Goal: Task Accomplishment & Management: Complete application form

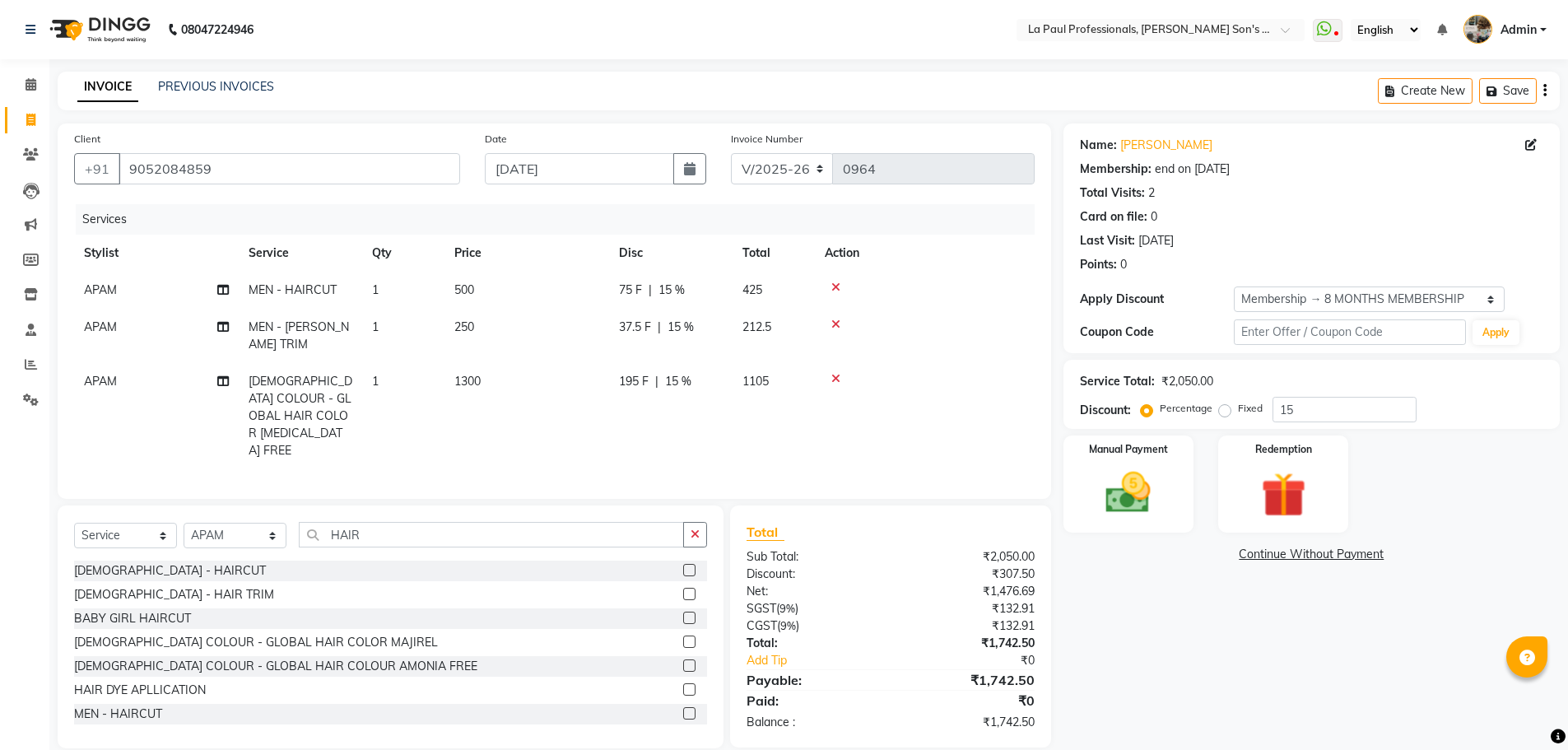
select select "6271"
select select "service"
select select "48213"
select select "1: Object"
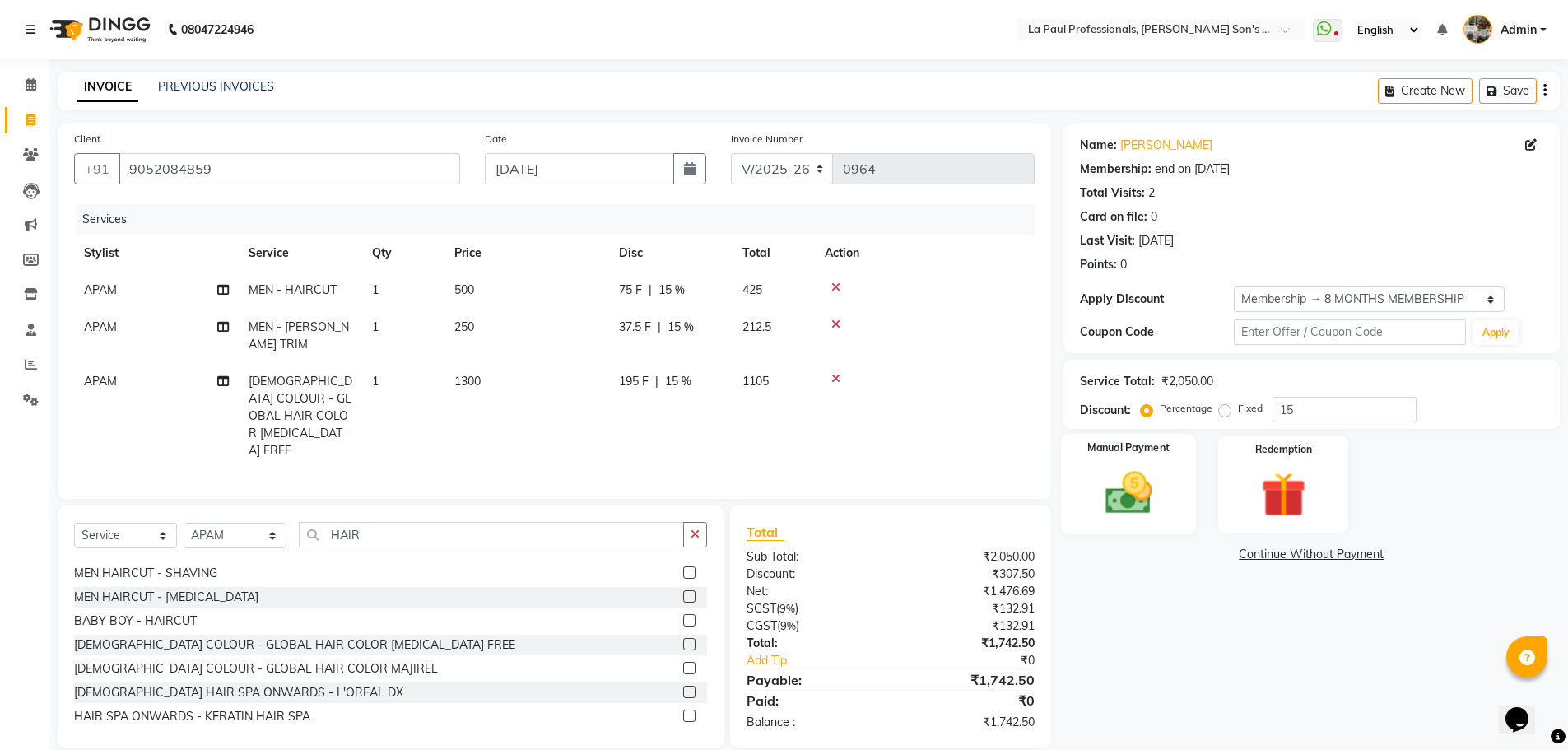
click at [1131, 505] on img at bounding box center [1128, 493] width 76 height 54
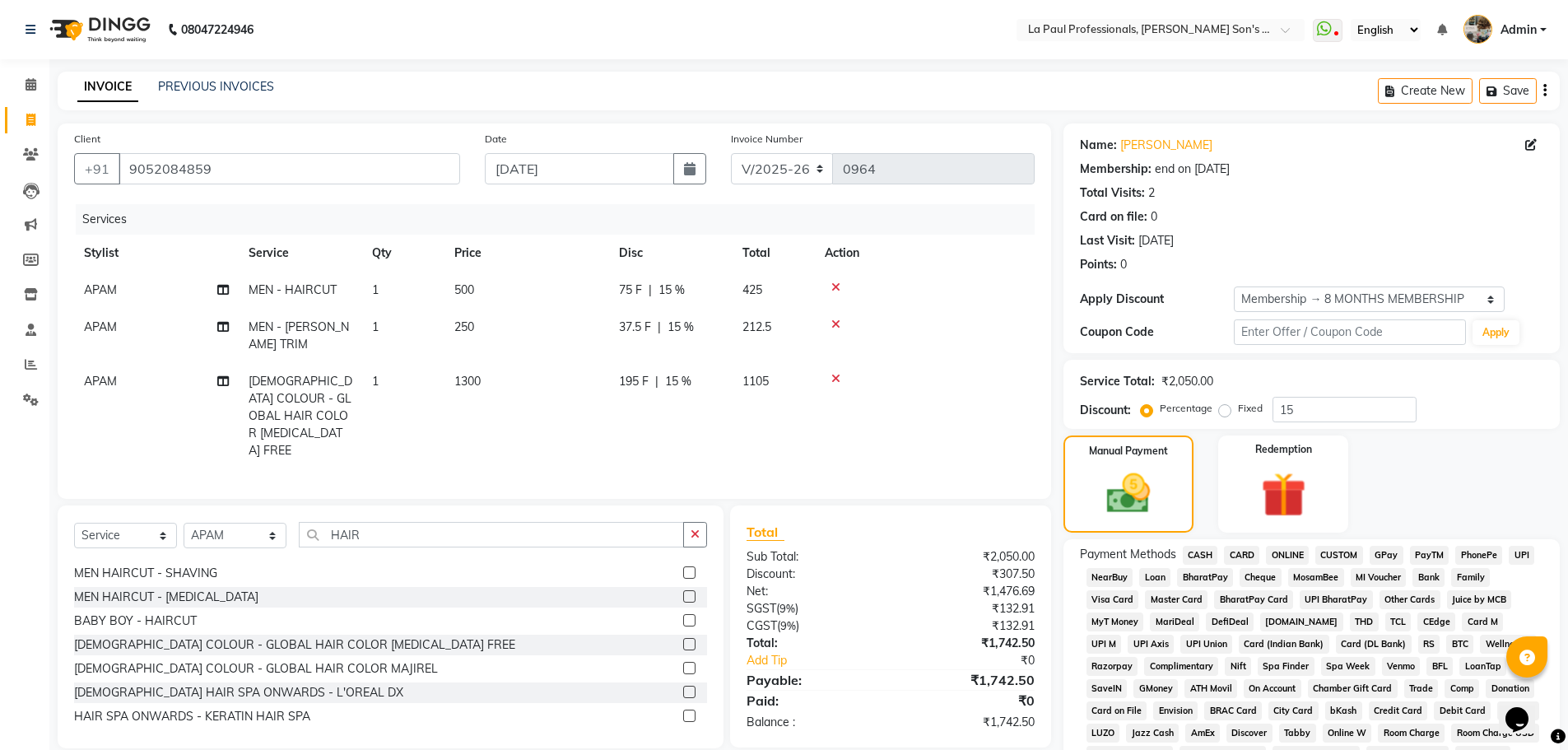
click at [1203, 558] on span "CASH" at bounding box center [1200, 555] width 36 height 19
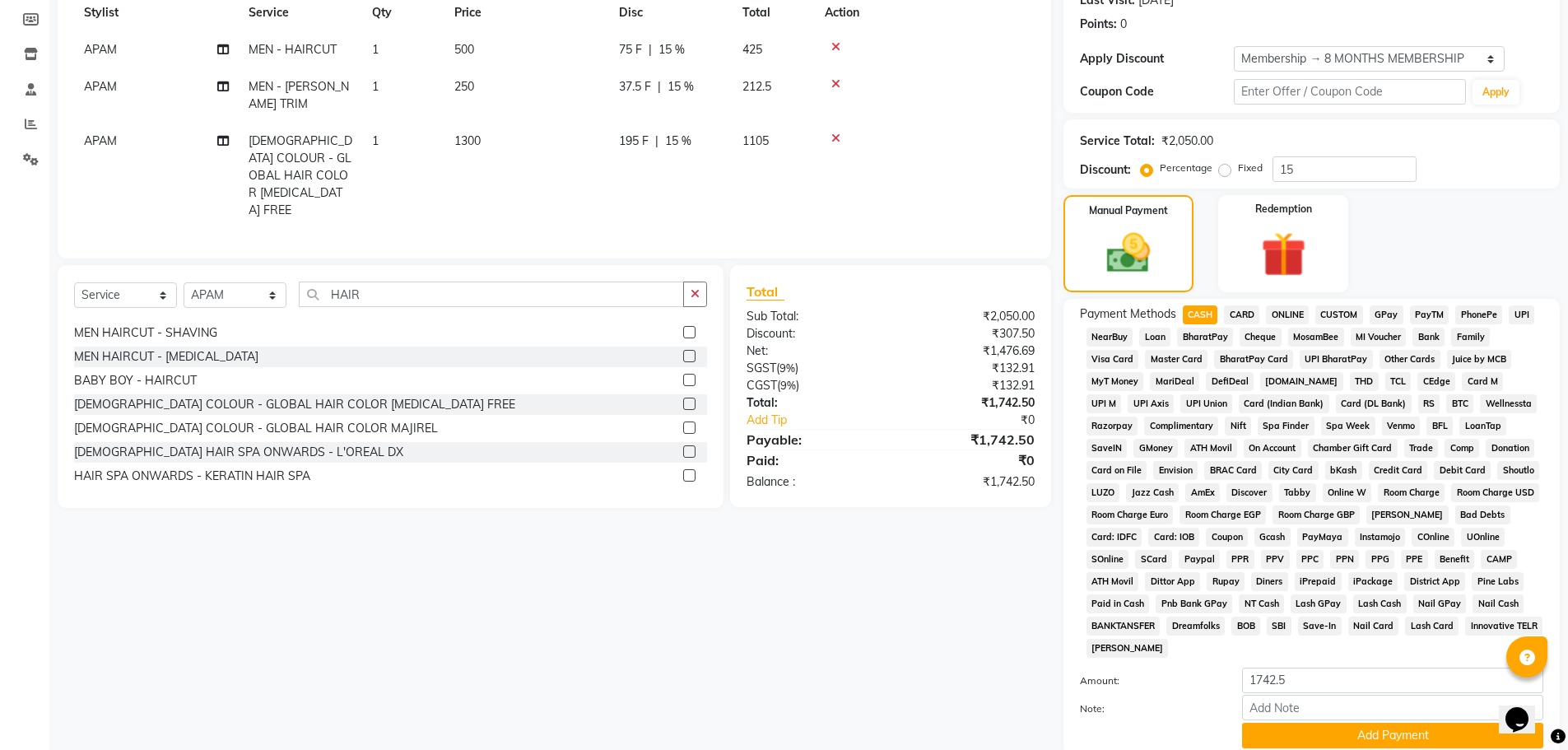
scroll to position [247, 0]
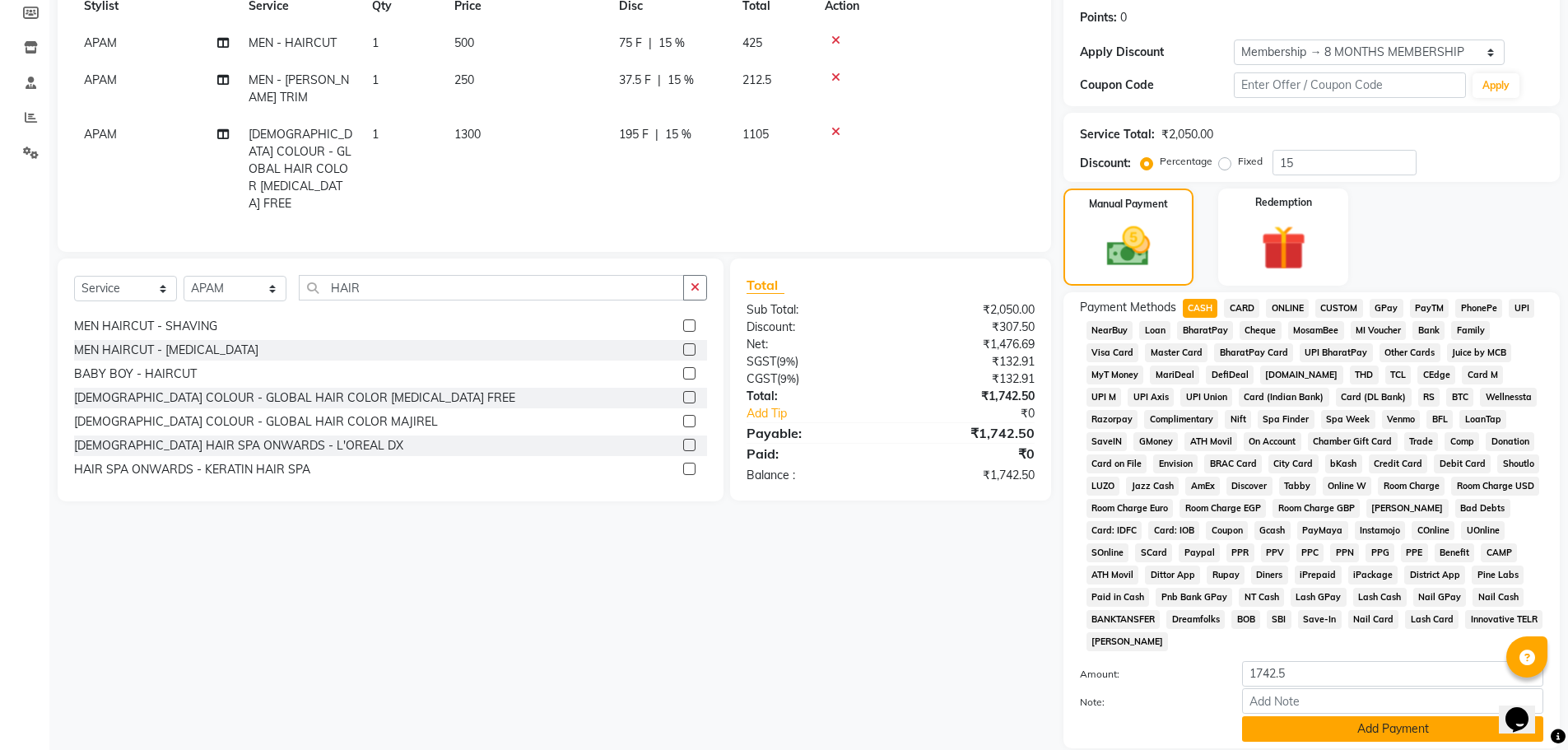
click at [1388, 734] on button "Add Payment" at bounding box center [1393, 729] width 302 height 26
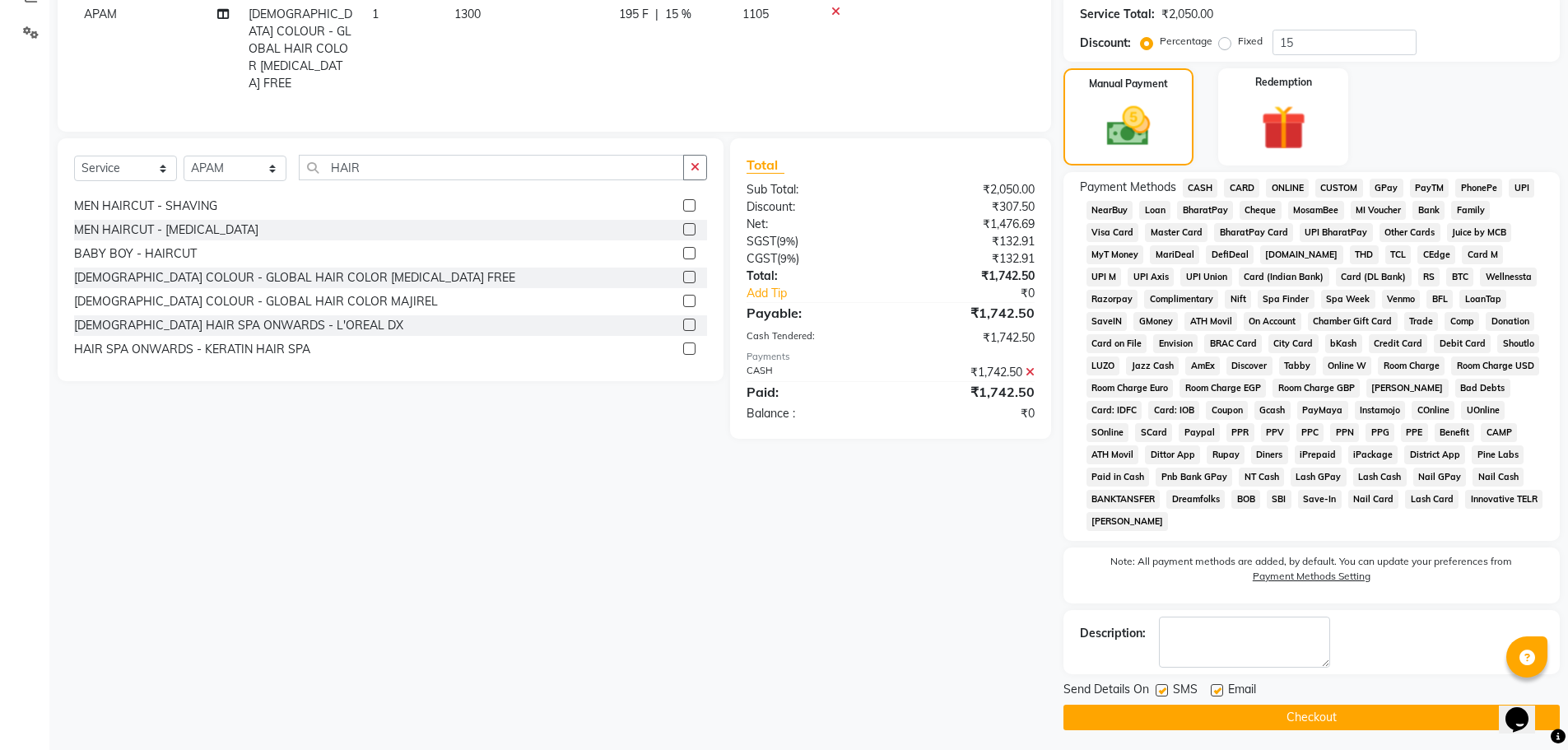
scroll to position [373, 0]
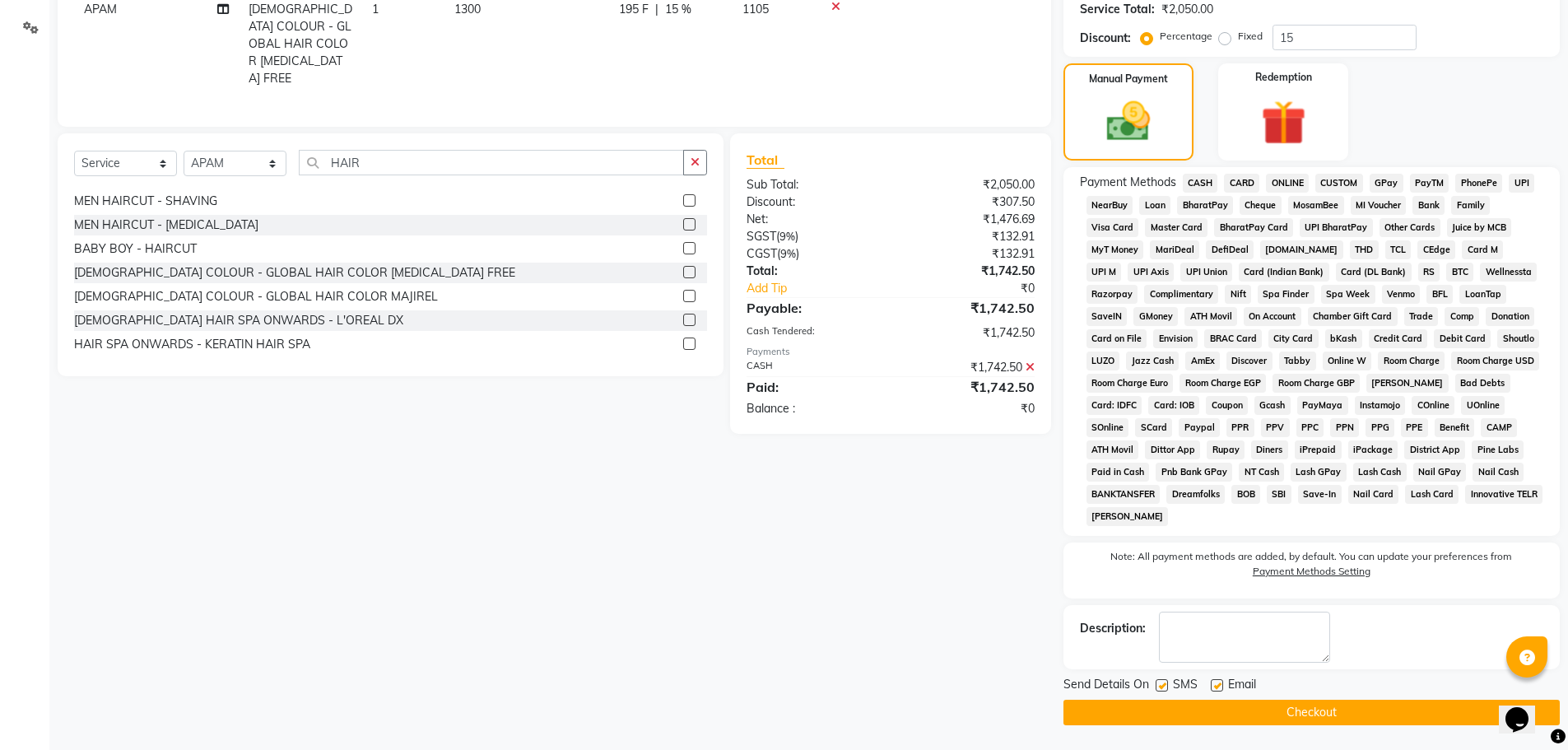
click at [1370, 717] on button "Checkout" at bounding box center [1312, 713] width 496 height 26
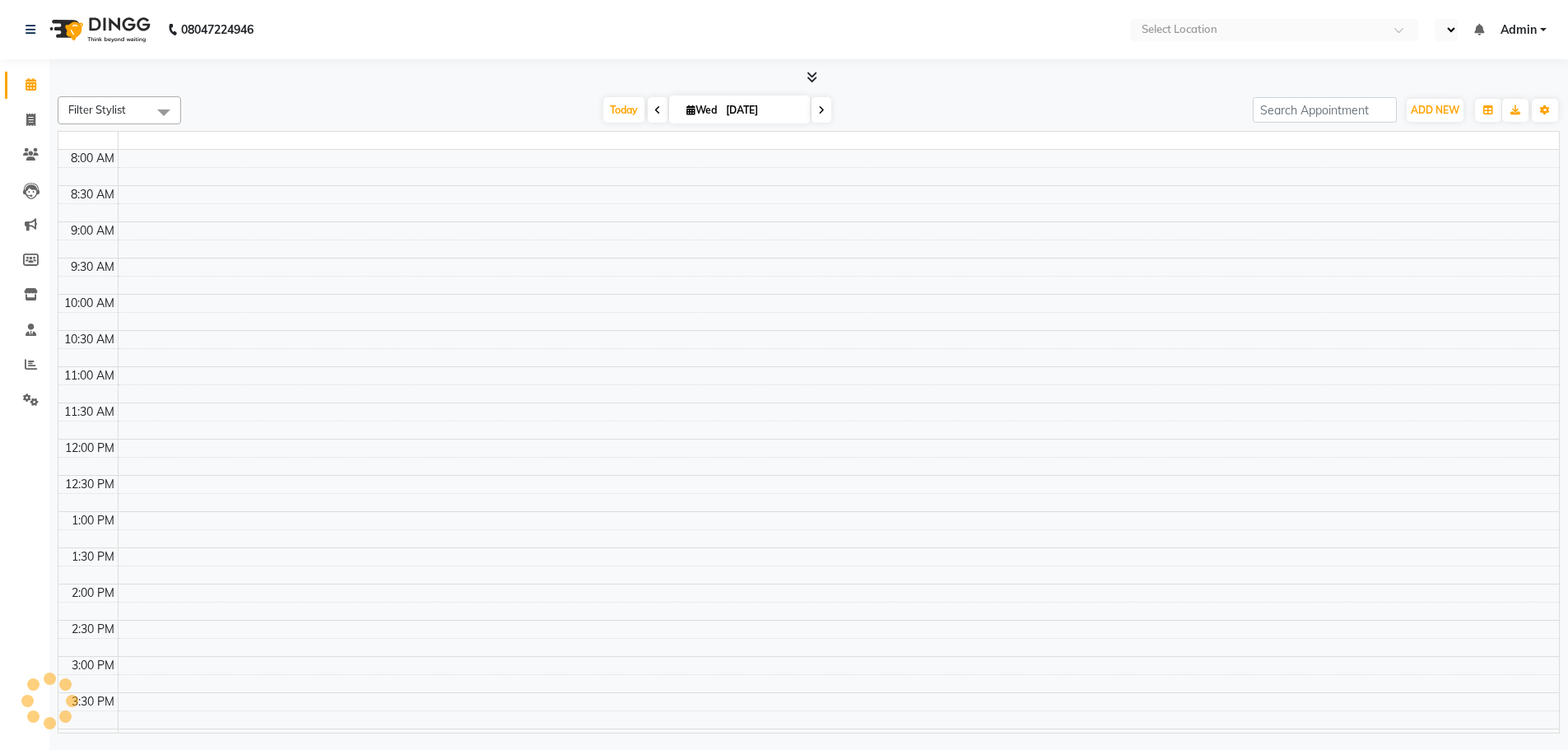
select select "en"
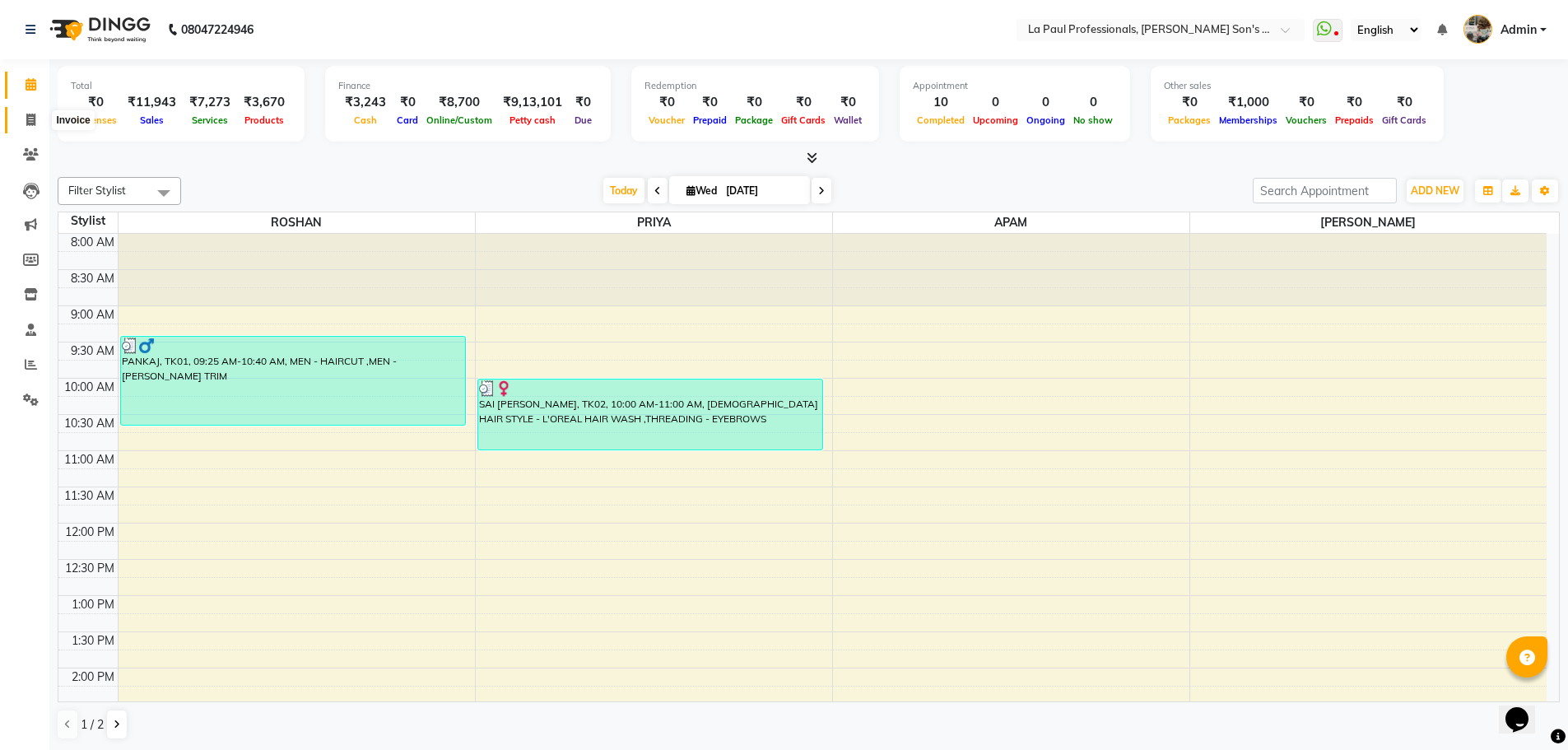
click at [33, 122] on icon at bounding box center [30, 119] width 9 height 12
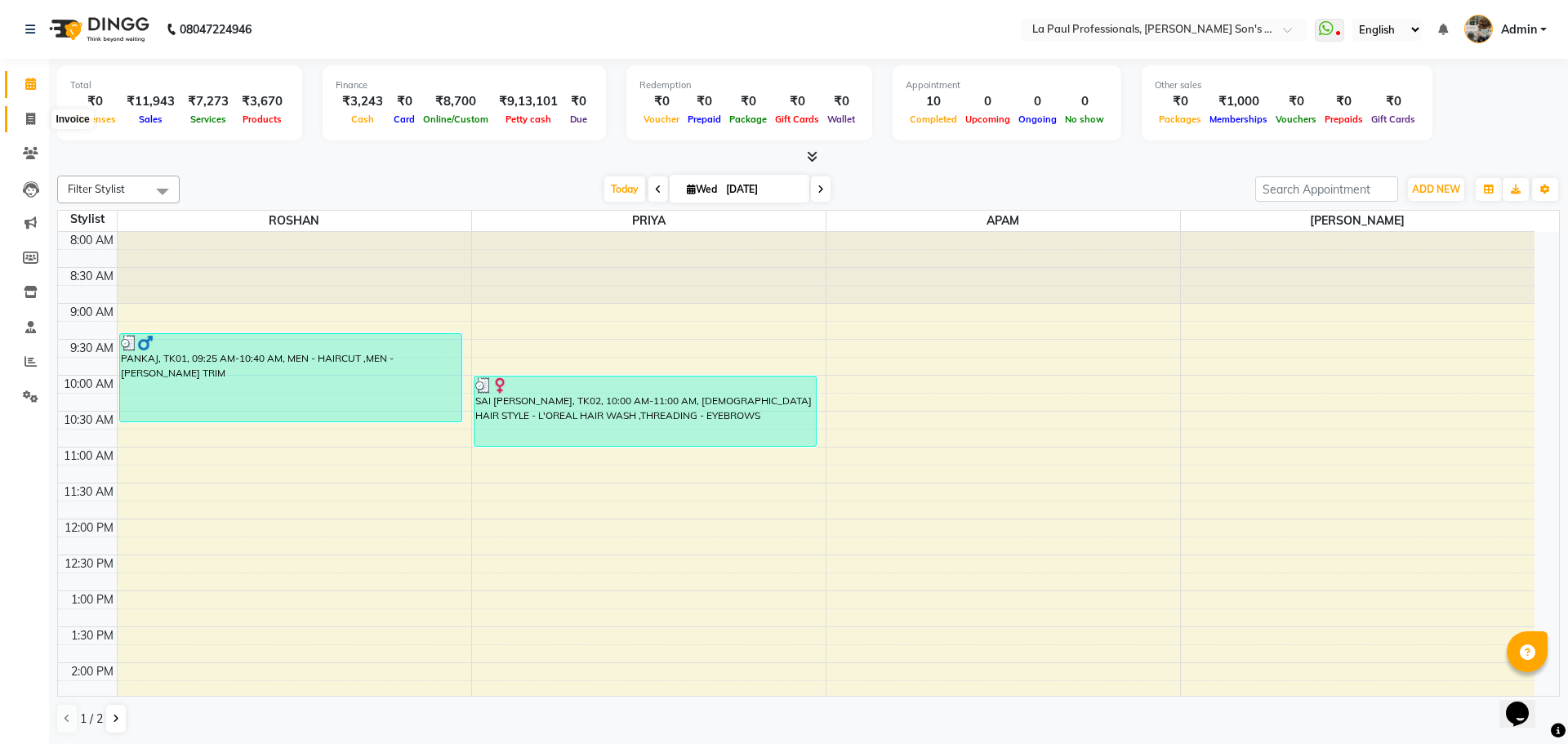
select select "6271"
select select "service"
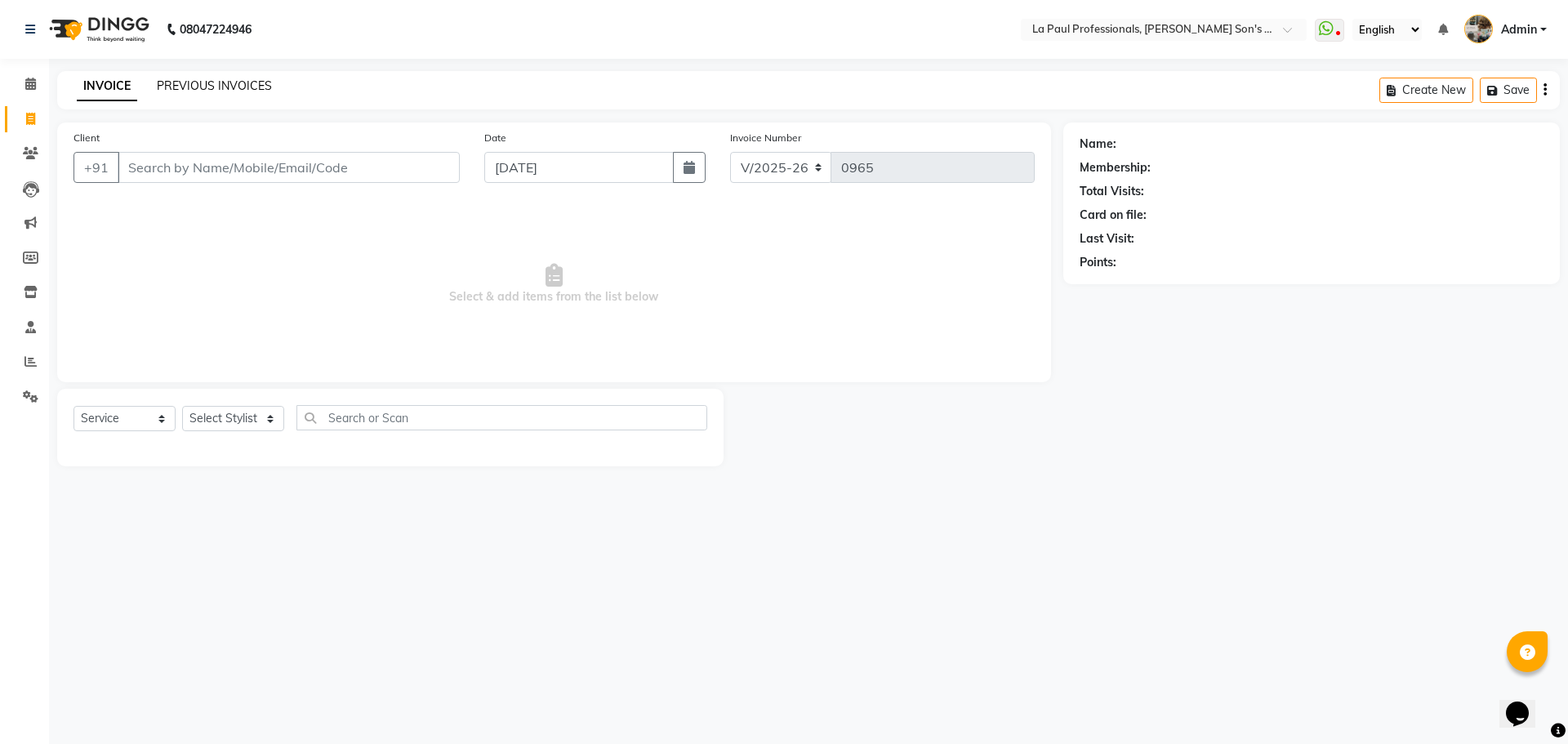
click at [256, 85] on link "PREVIOUS INVOICES" at bounding box center [214, 85] width 115 height 14
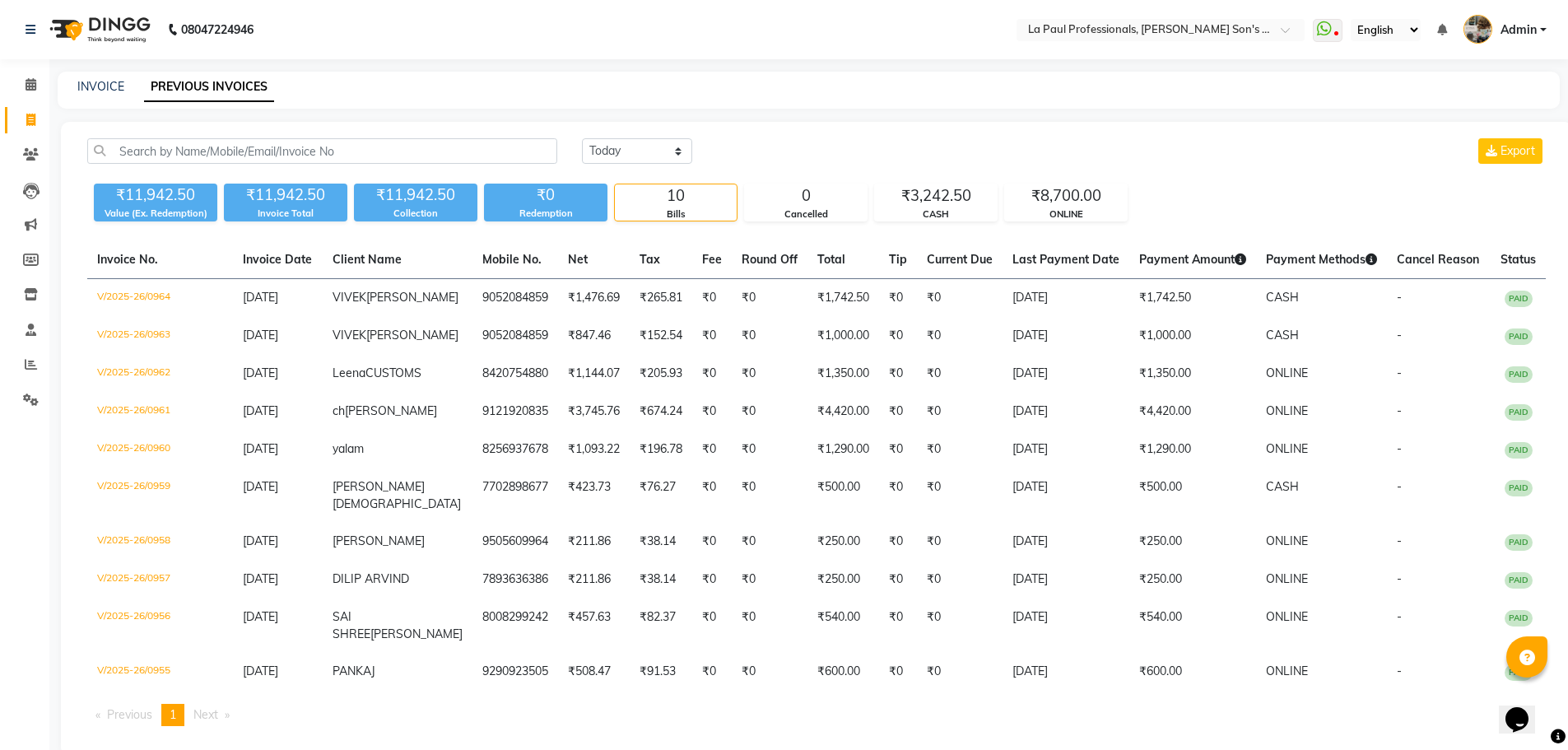
click at [244, 89] on link "PREVIOUS INVOICES" at bounding box center [208, 86] width 130 height 30
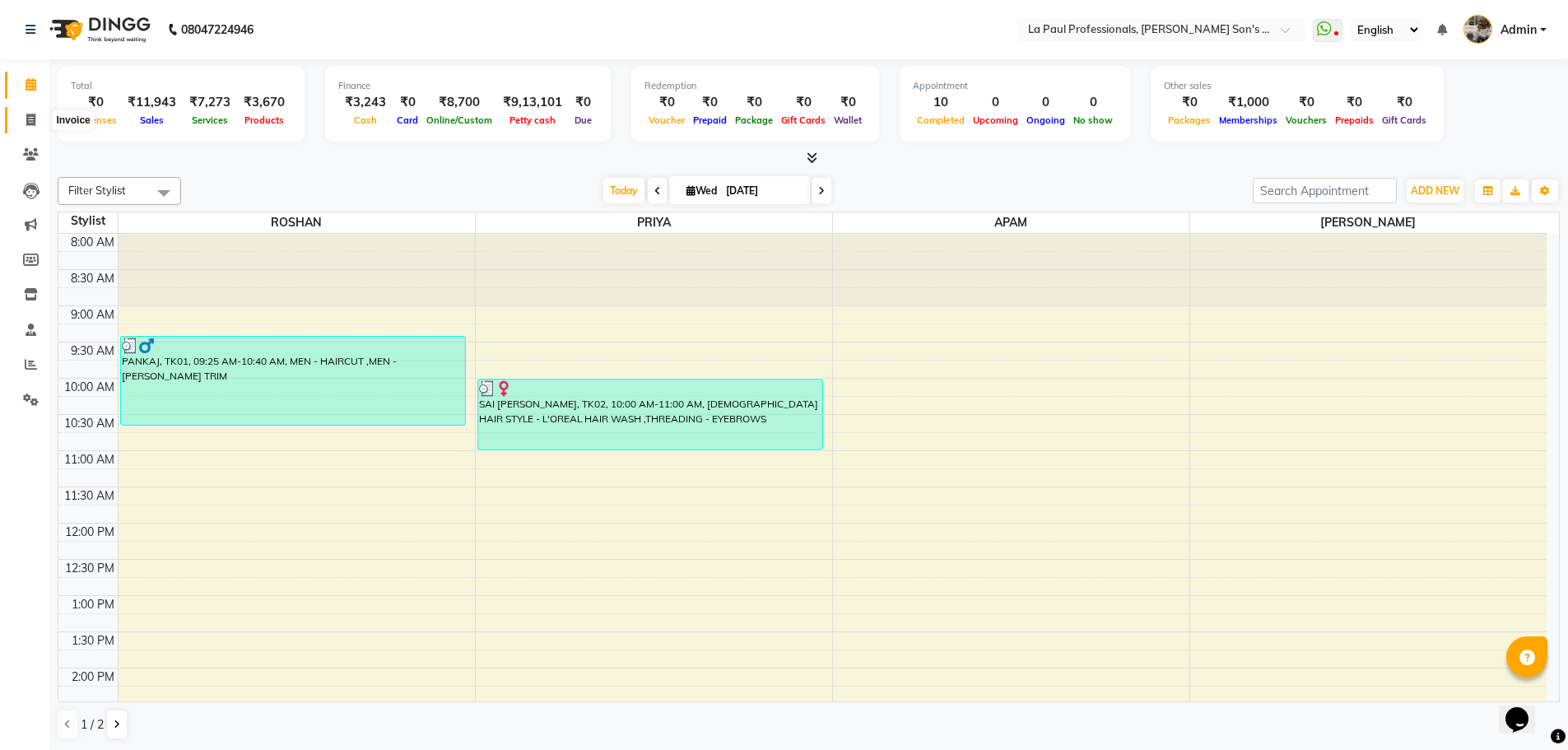
click at [30, 114] on icon at bounding box center [30, 119] width 9 height 12
select select "service"
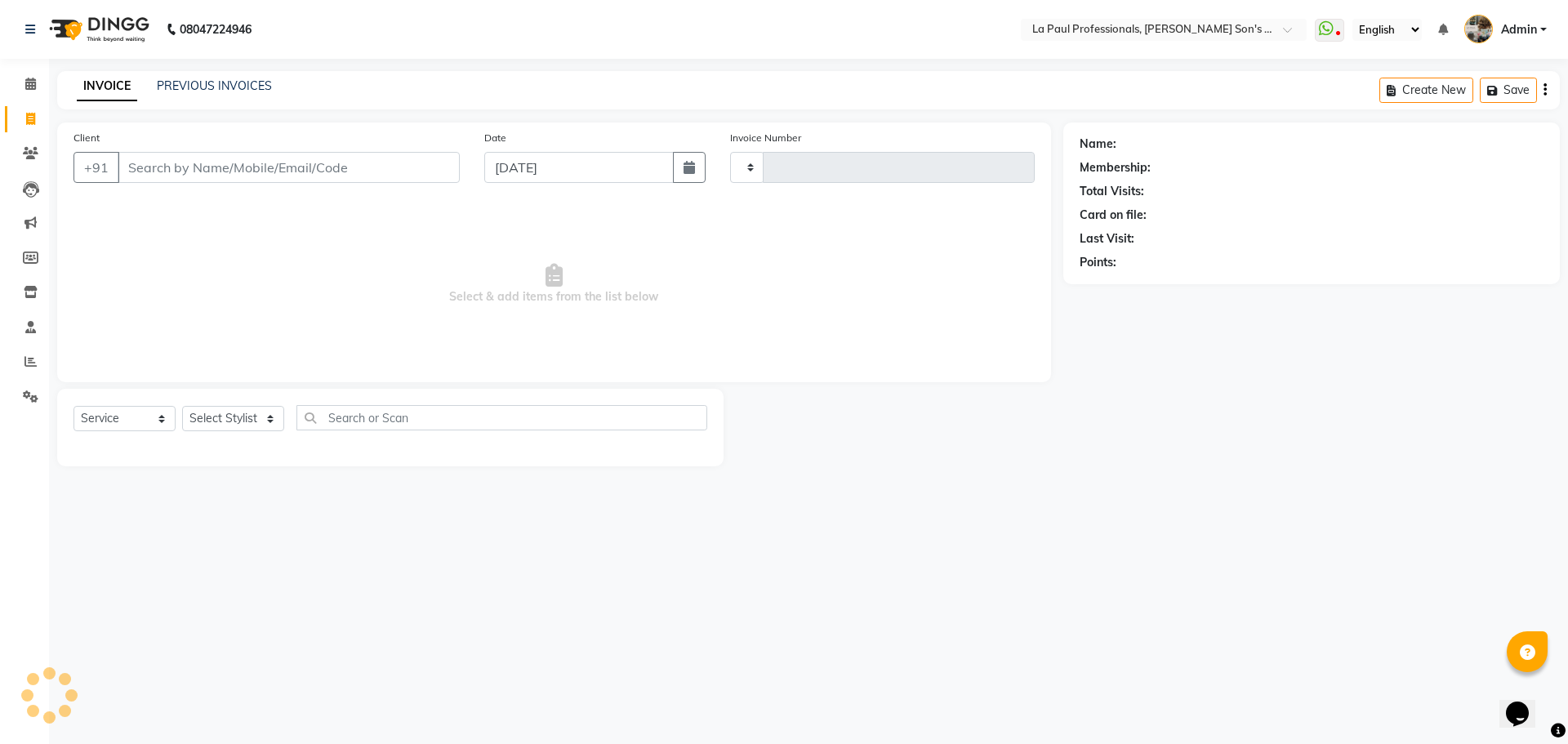
type input "0965"
select select "6271"
click at [172, 169] on input "Client" at bounding box center [288, 167] width 342 height 31
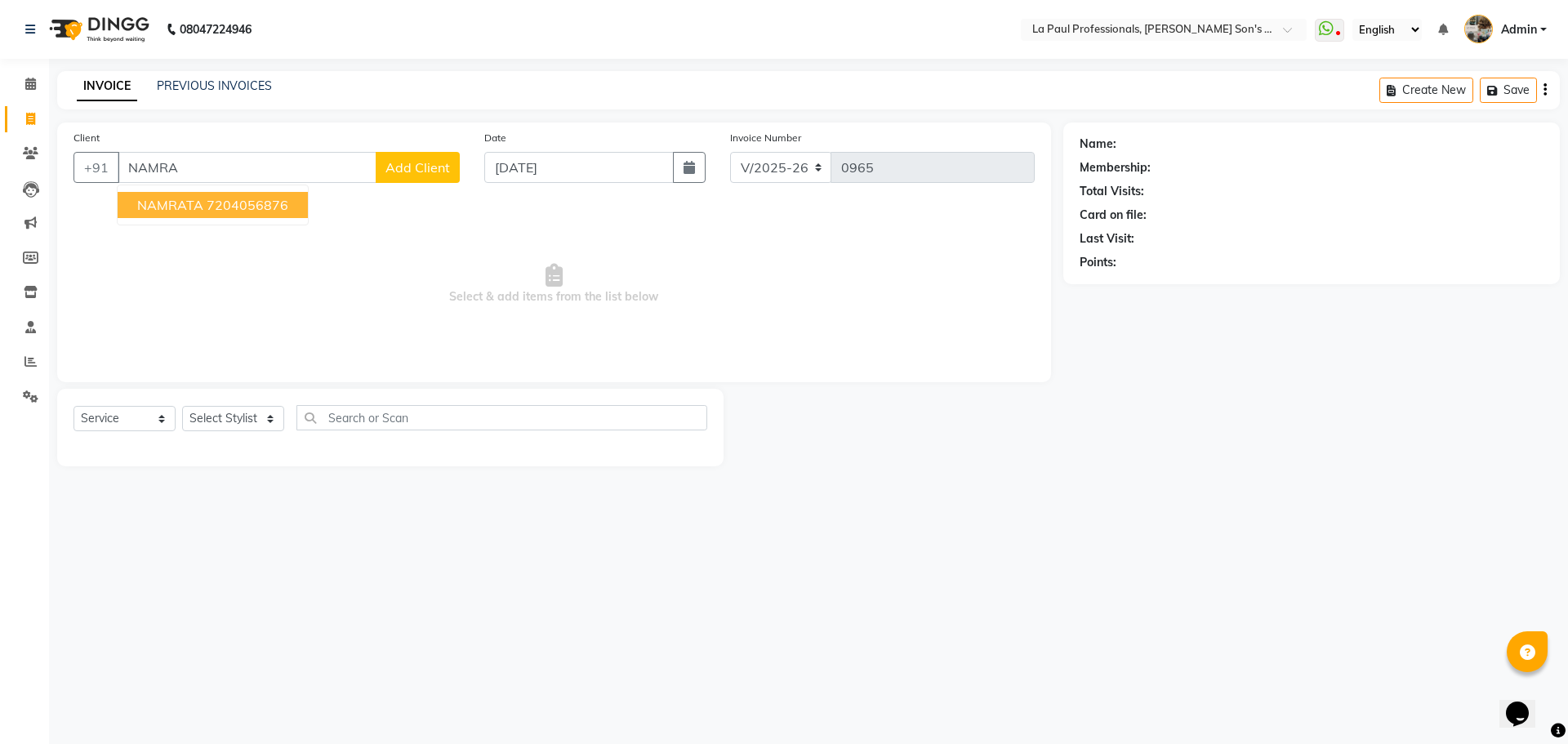
click at [214, 209] on ngb-highlight "7204056876" at bounding box center [248, 205] width 82 height 16
type input "7204056876"
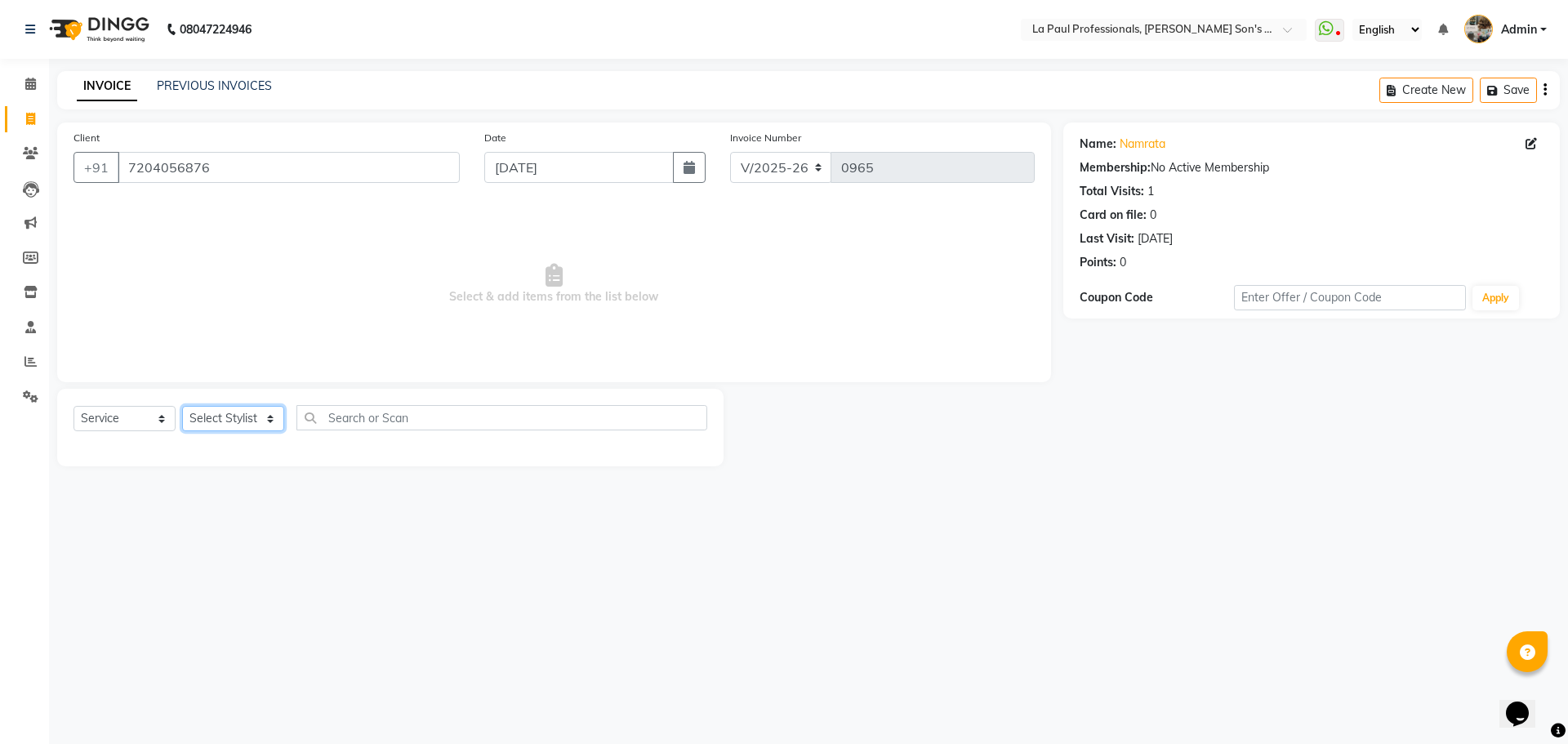
click at [240, 416] on select "Select Stylist APAM IVA GAGAN PRIYA ROSHAN SANJU SASA SONU" at bounding box center [232, 418] width 102 height 26
select select "85209"
click at [182, 406] on select "Select Stylist APAM IVA GAGAN PRIYA ROSHAN SANJU SASA SONU" at bounding box center [232, 418] width 102 height 26
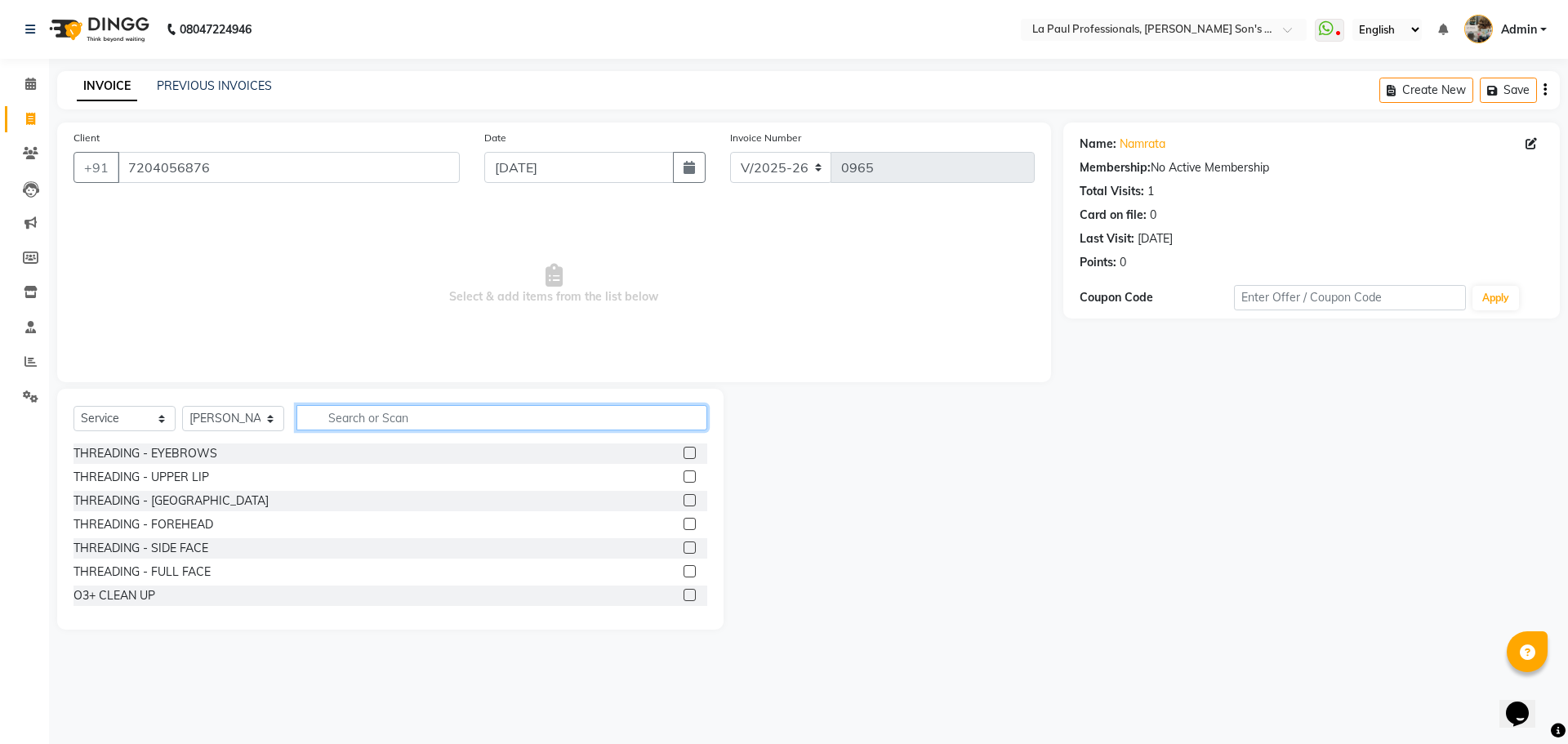
click at [444, 407] on input "text" at bounding box center [501, 417] width 411 height 26
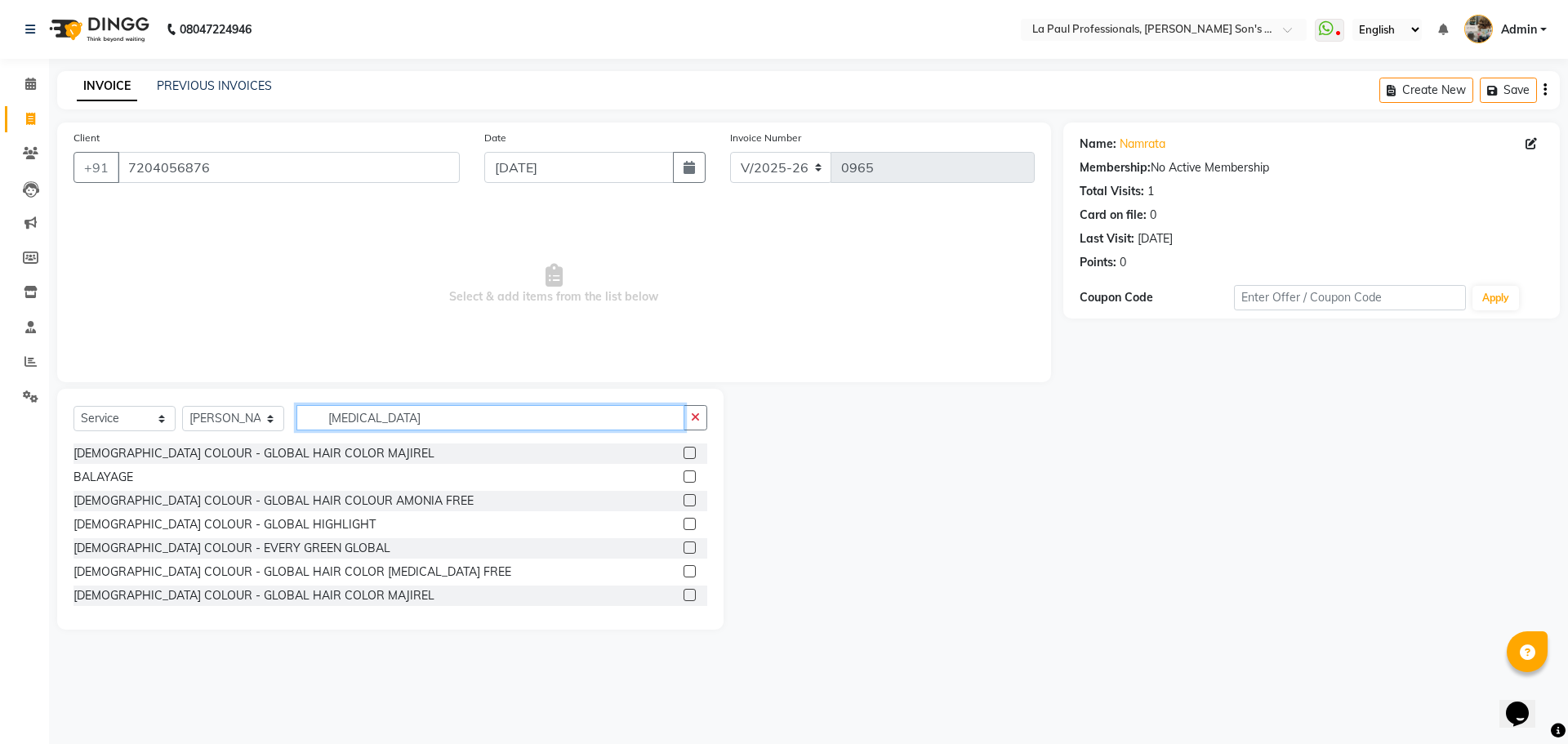
type input "BAL"
click at [684, 474] on label at bounding box center [690, 476] width 12 height 12
click at [684, 474] on input "checkbox" at bounding box center [689, 477] width 10 height 10
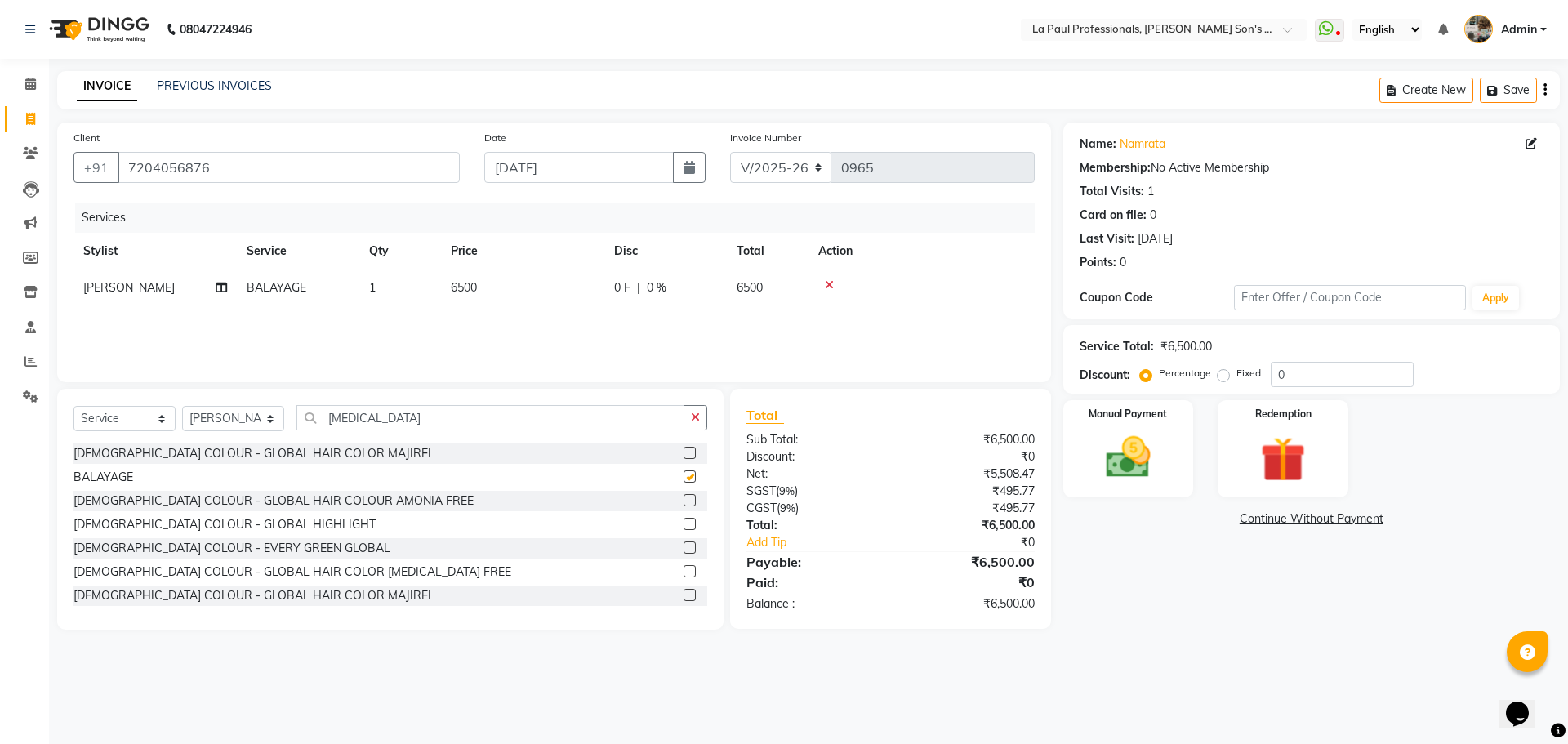
checkbox input "false"
click at [473, 283] on span "6500" at bounding box center [463, 287] width 26 height 14
select select "85209"
click at [575, 295] on input "6500" at bounding box center [599, 292] width 144 height 26
type input "6"
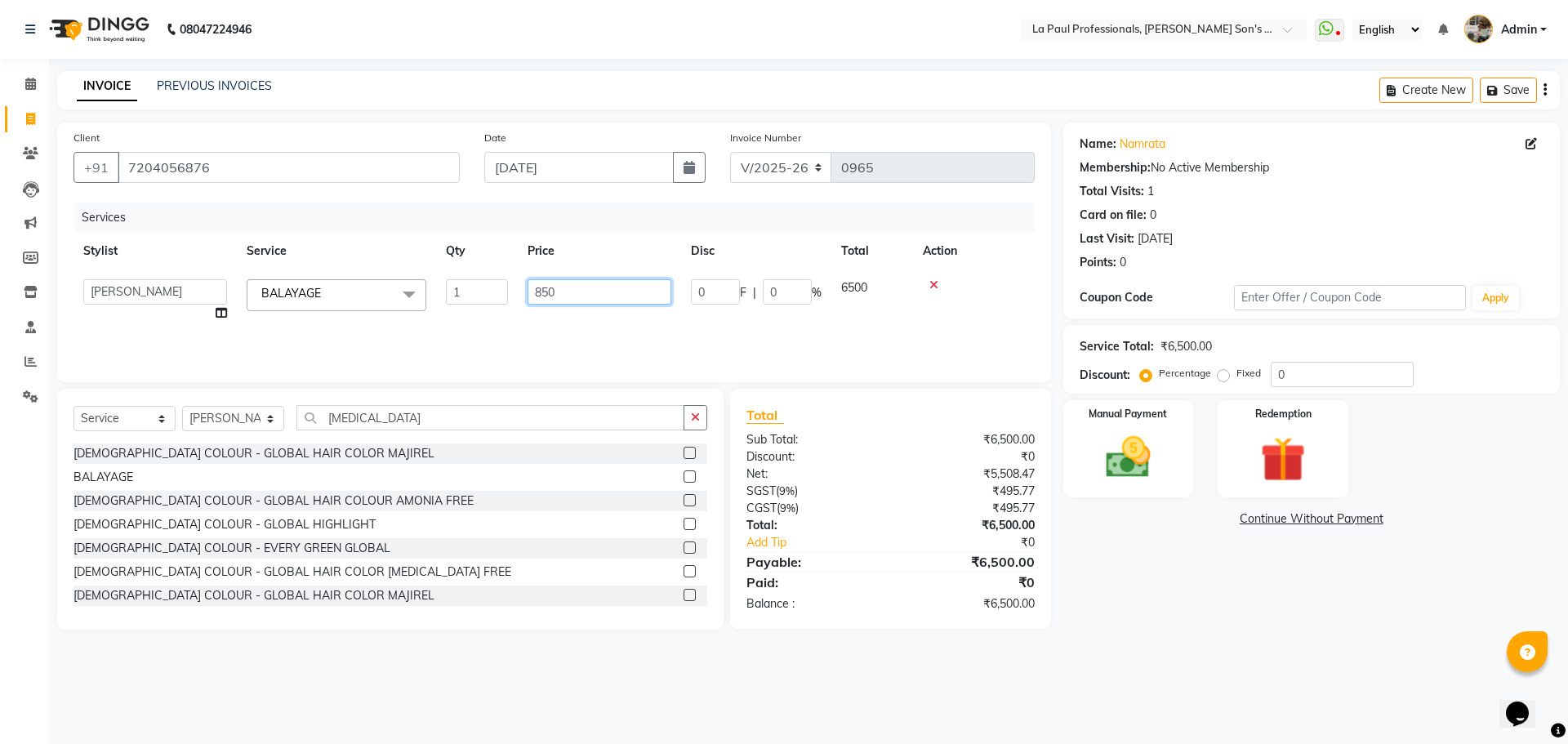
type input "8500"
drag, startPoint x: 884, startPoint y: 300, endPoint x: 889, endPoint y: 342, distance: 42.3
click at [887, 300] on tr "APAM IVA GAGAN PRIYA ROSHAN SANJU SASA SONU BALAYAGE x THREADING - EYEBROWS THR…" at bounding box center [553, 300] width 961 height 62
click at [132, 175] on div "+91 7204056876" at bounding box center [267, 167] width 387 height 31
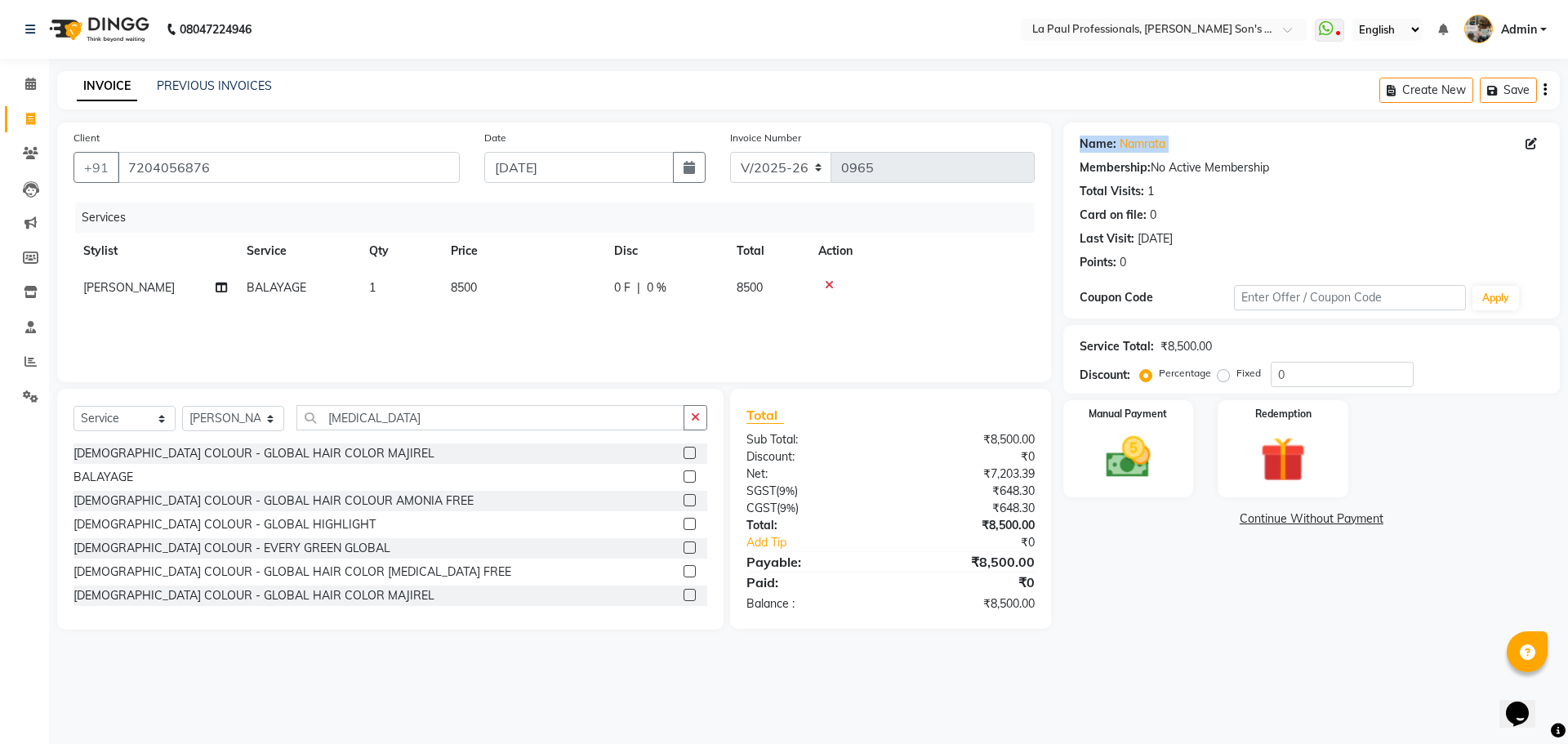
click at [1065, 155] on div "Name: Namrata Membership: No Active Membership Total Visits: 1 Card on file: 0 …" at bounding box center [1311, 221] width 496 height 196
click at [1406, 182] on div "Name: Namrata Membership: No Active Membership Total Visits: 1 Card on file: 0 …" at bounding box center [1311, 199] width 464 height 142
click at [179, 374] on div "Client +91 7204056876 Date 03-09-2025 Invoice Number V/2025 V/2025-26 0965 Serv…" at bounding box center [553, 252] width 994 height 260
click at [1131, 470] on img at bounding box center [1129, 457] width 76 height 54
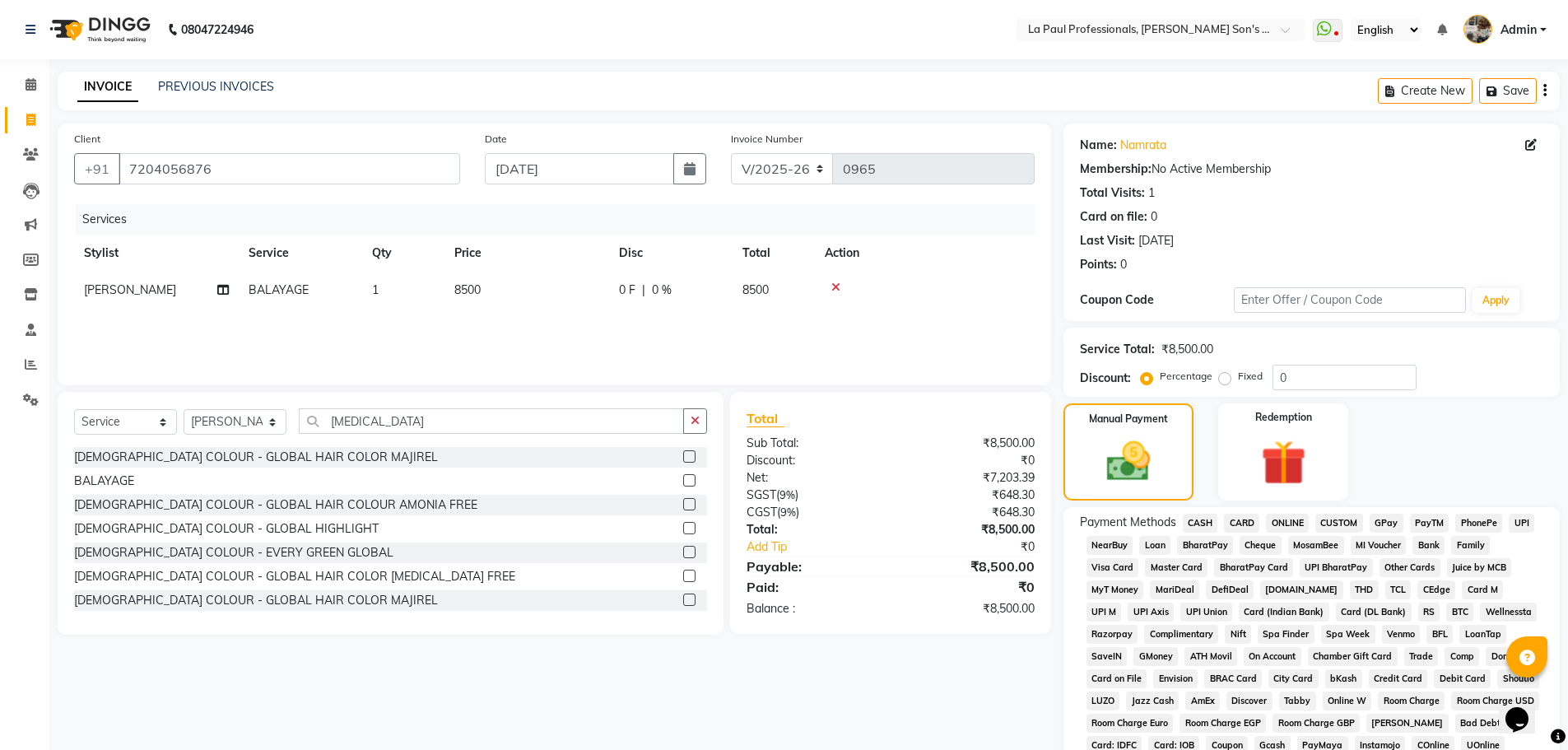
click at [1284, 521] on span "ONLINE" at bounding box center [1288, 523] width 43 height 19
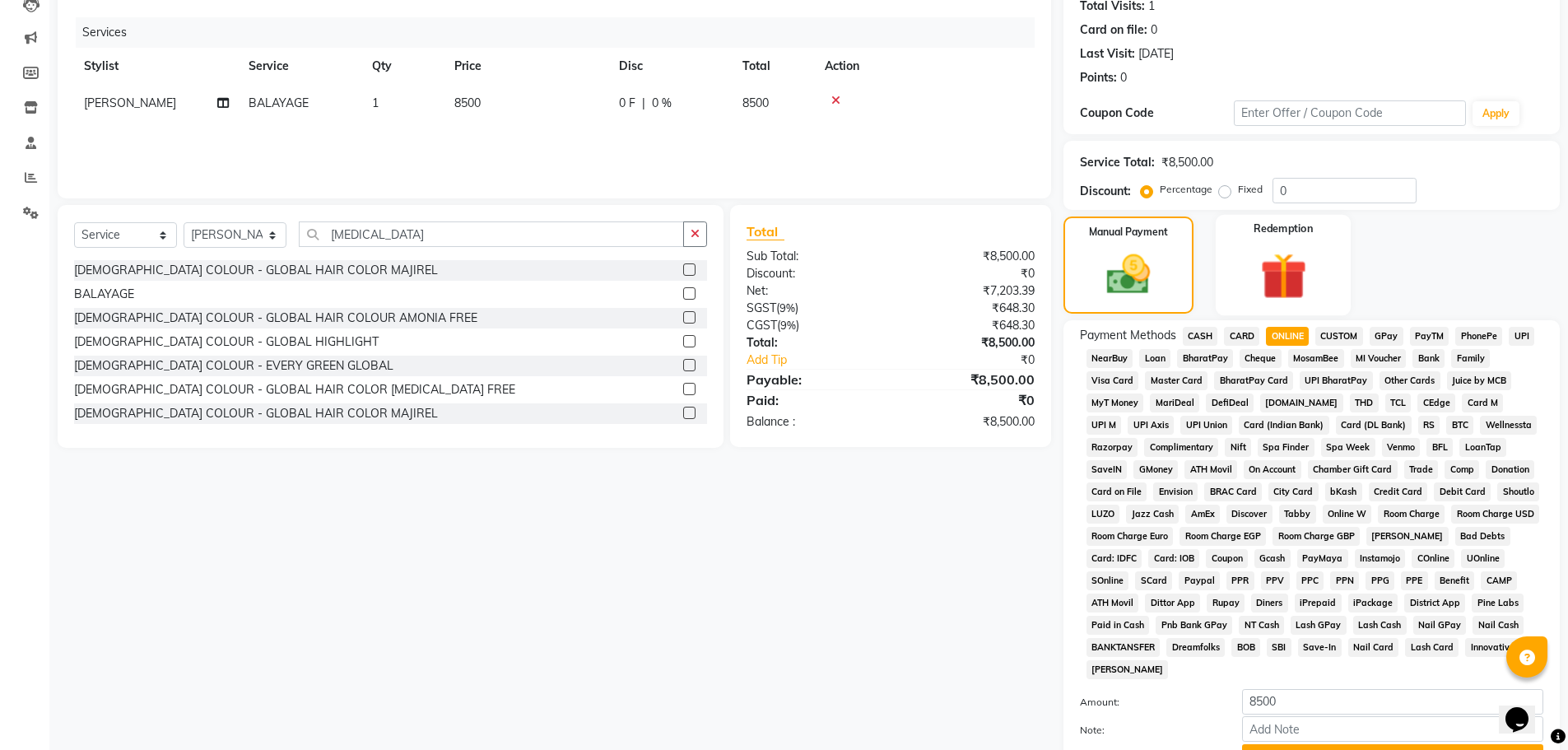
scroll to position [247, 0]
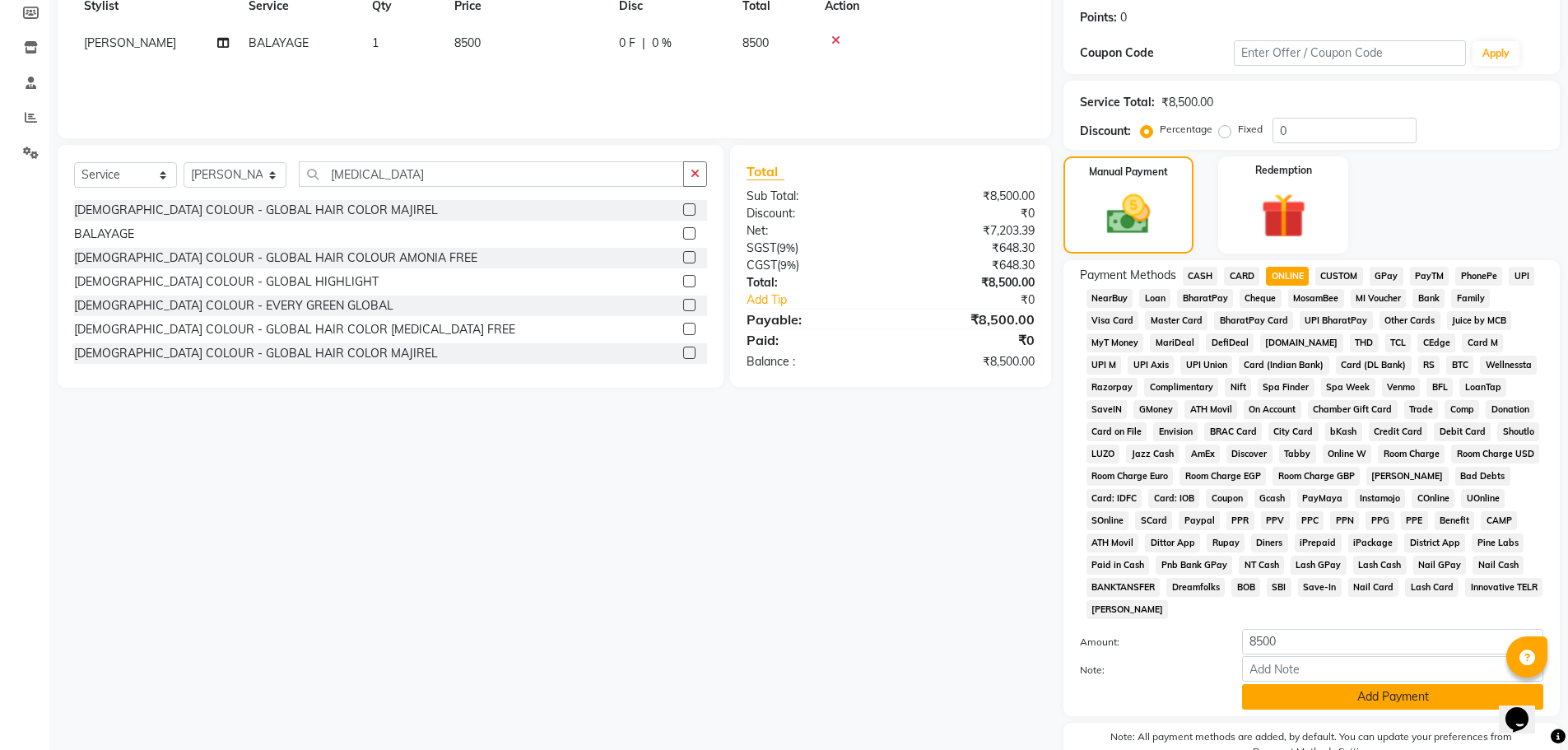
drag, startPoint x: 1413, startPoint y: 692, endPoint x: 1424, endPoint y: 696, distance: 11.7
click at [1415, 692] on button "Add Payment" at bounding box center [1393, 696] width 302 height 26
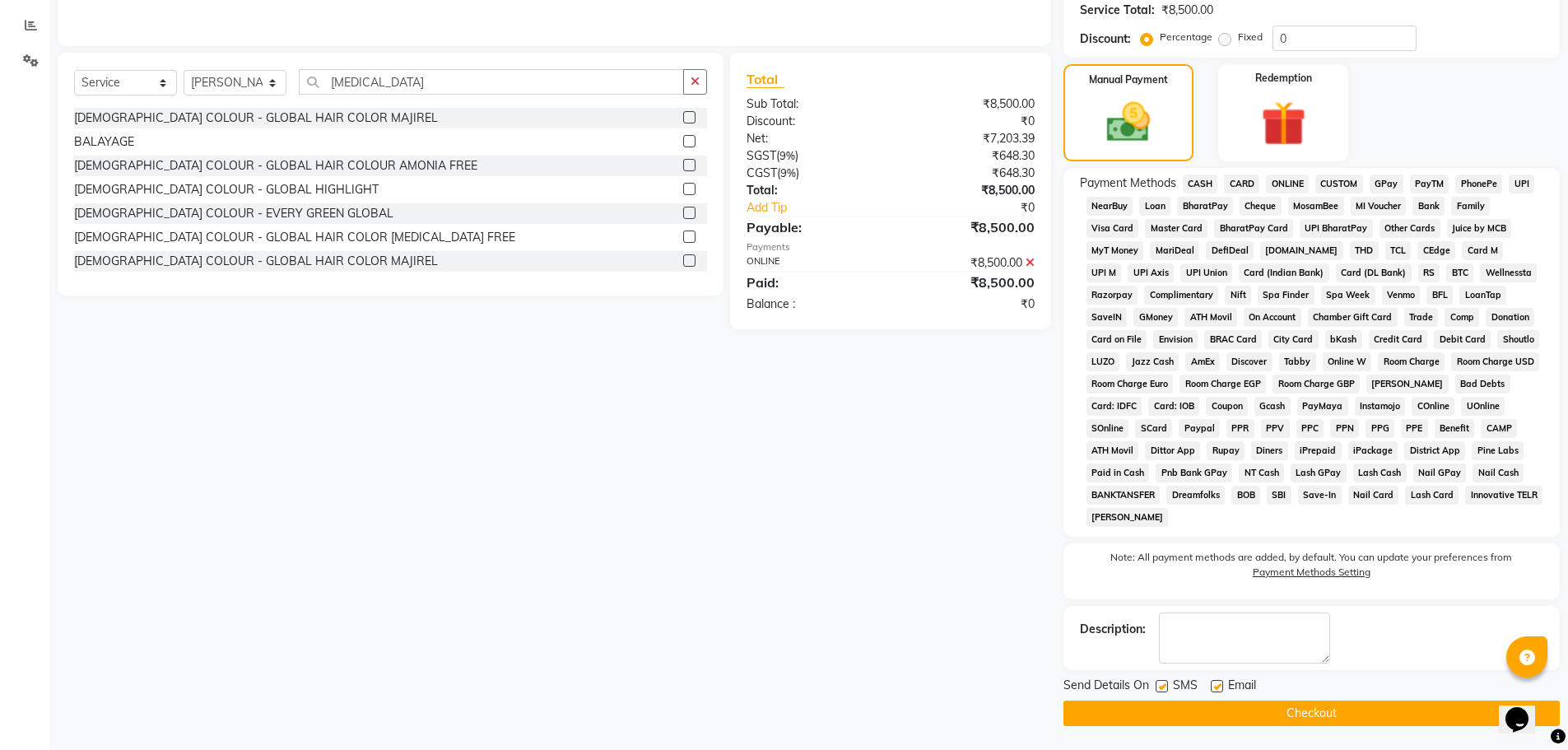
scroll to position [340, 0]
click at [1386, 717] on button "Checkout" at bounding box center [1312, 713] width 496 height 26
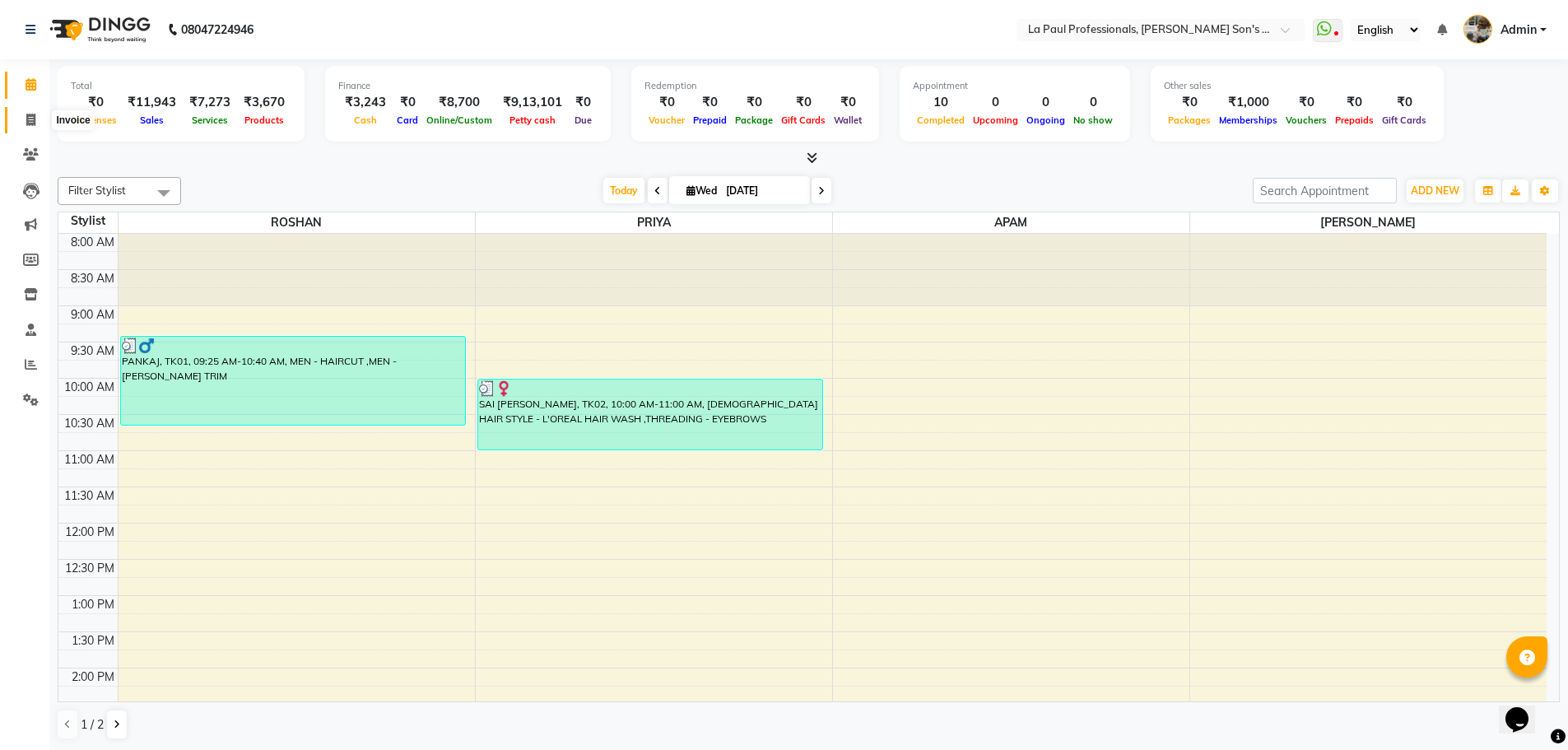
click at [34, 114] on icon at bounding box center [30, 119] width 9 height 12
select select "service"
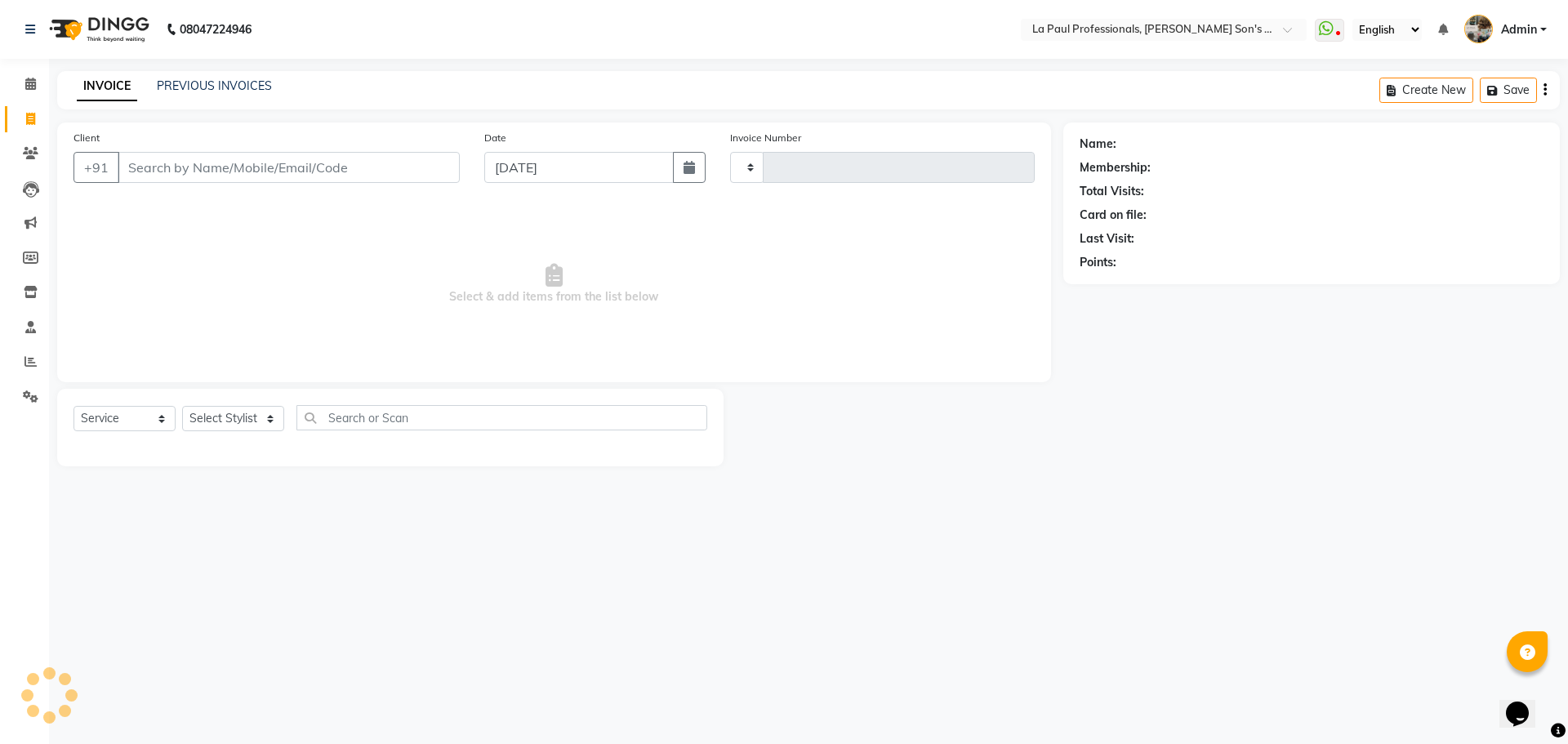
type input "0965"
select select "6271"
click at [36, 154] on icon at bounding box center [30, 152] width 15 height 12
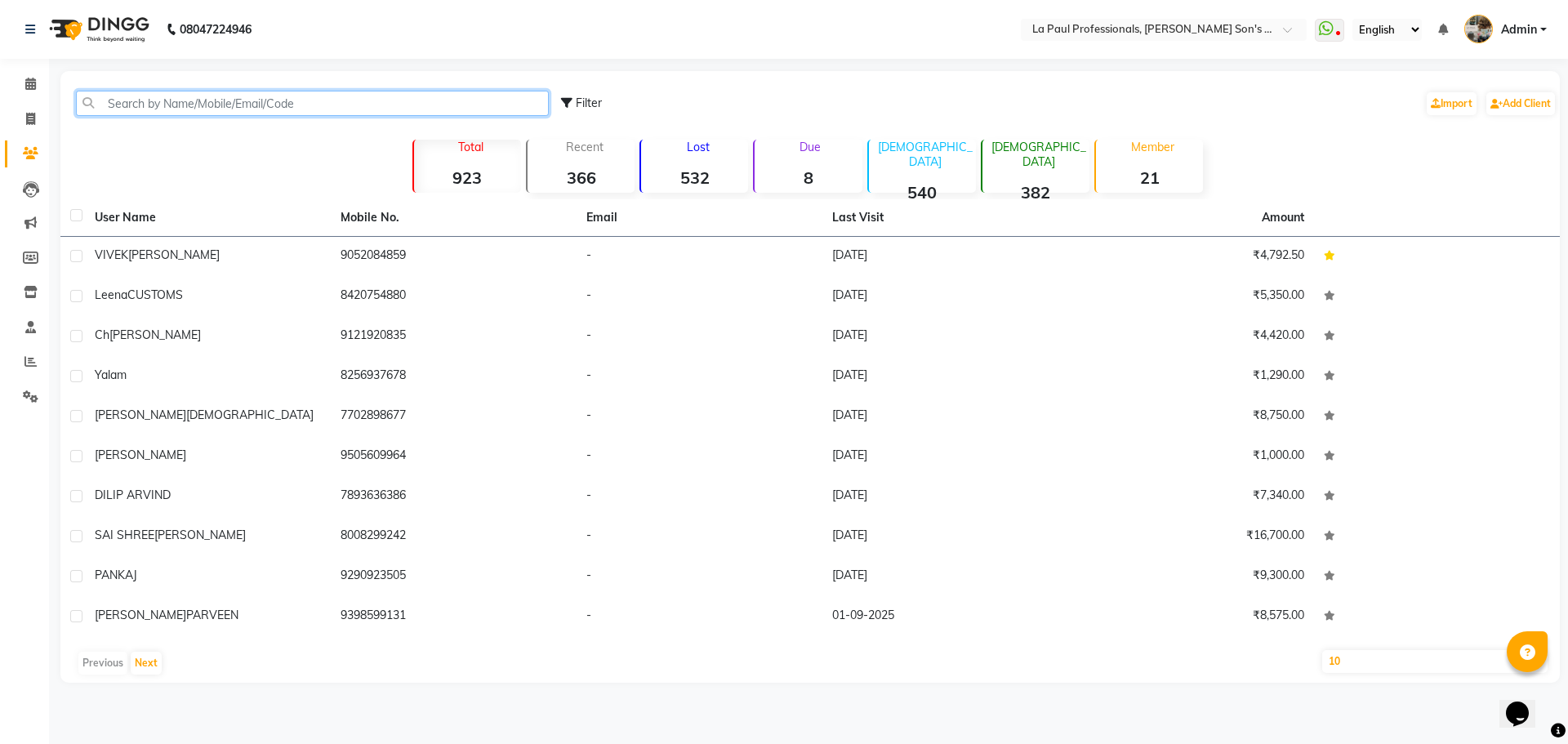
click at [194, 100] on input "text" at bounding box center [312, 103] width 472 height 26
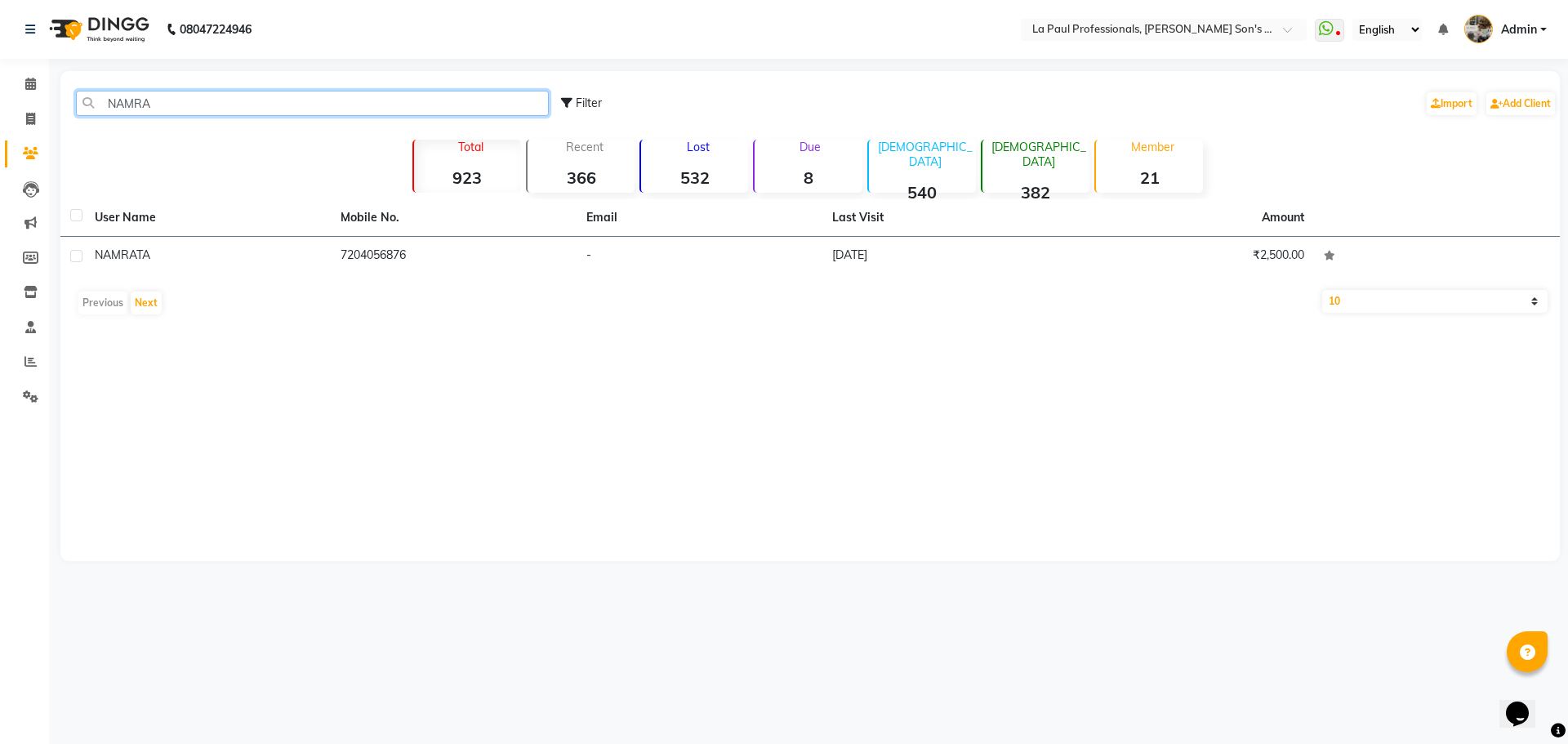
type input "NAMRA"
click at [119, 300] on div "Previous Next" at bounding box center [810, 302] width 1486 height 26
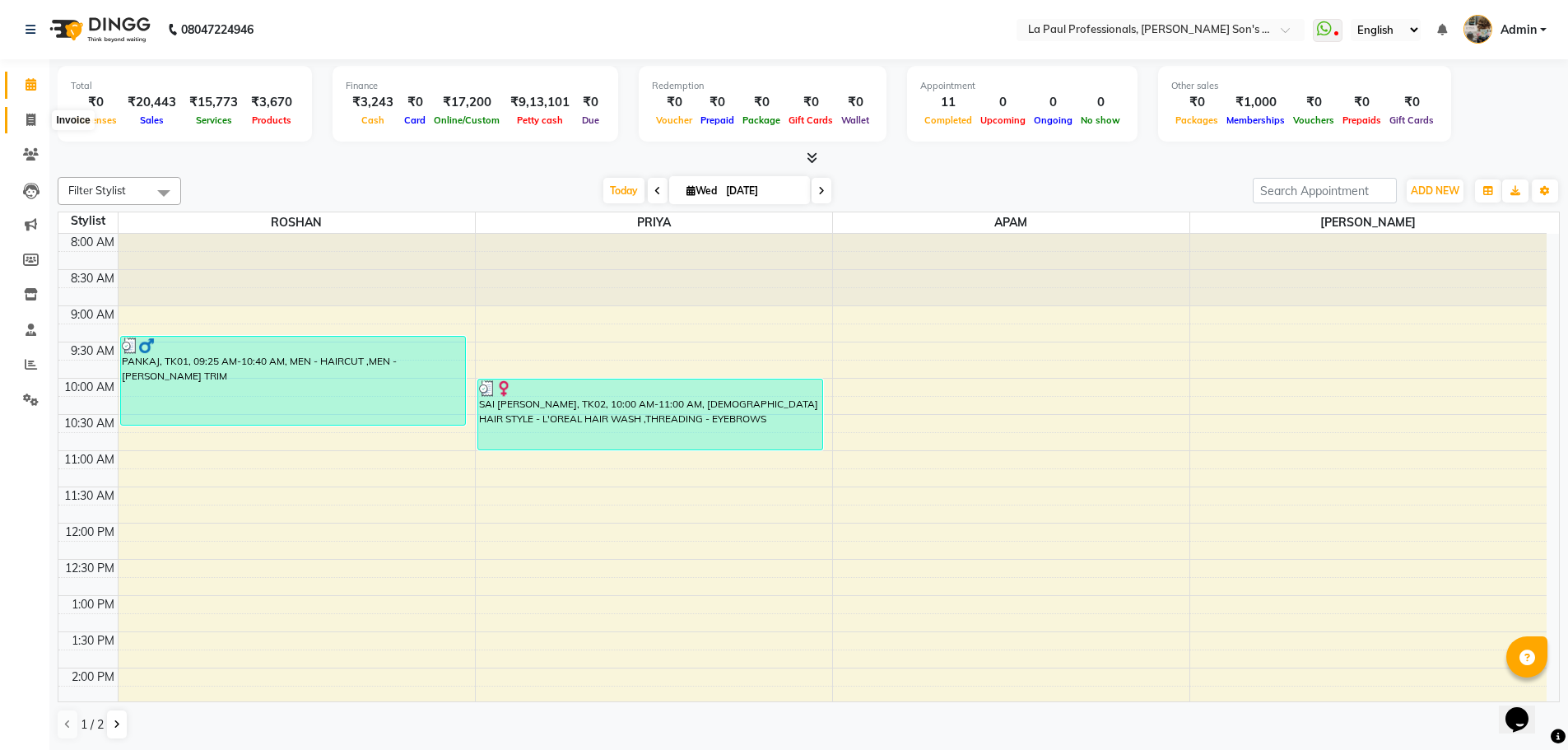
click at [30, 124] on icon at bounding box center [30, 119] width 9 height 12
select select "service"
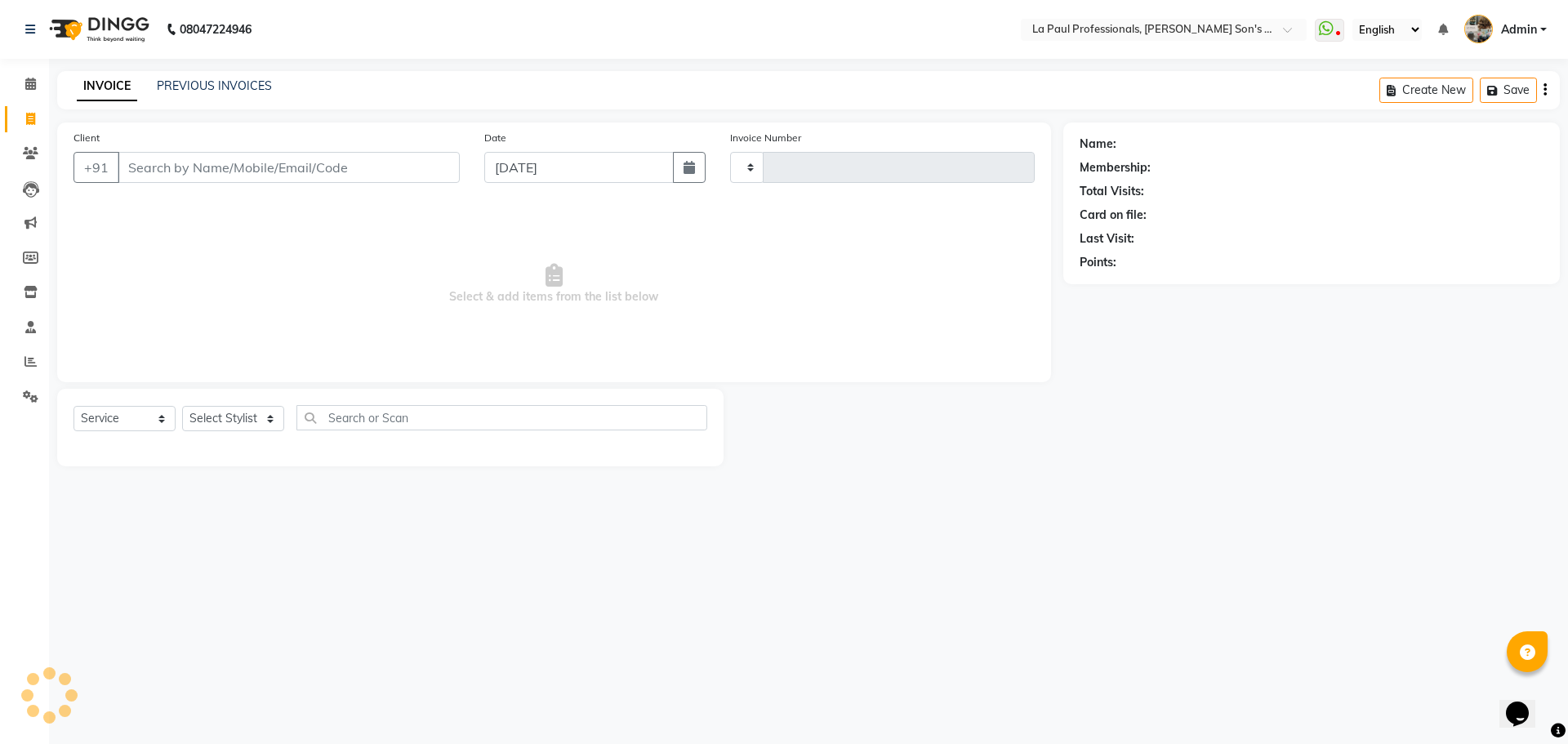
type input "0966"
select select "6271"
click at [233, 91] on link "PREVIOUS INVOICES" at bounding box center [214, 85] width 115 height 14
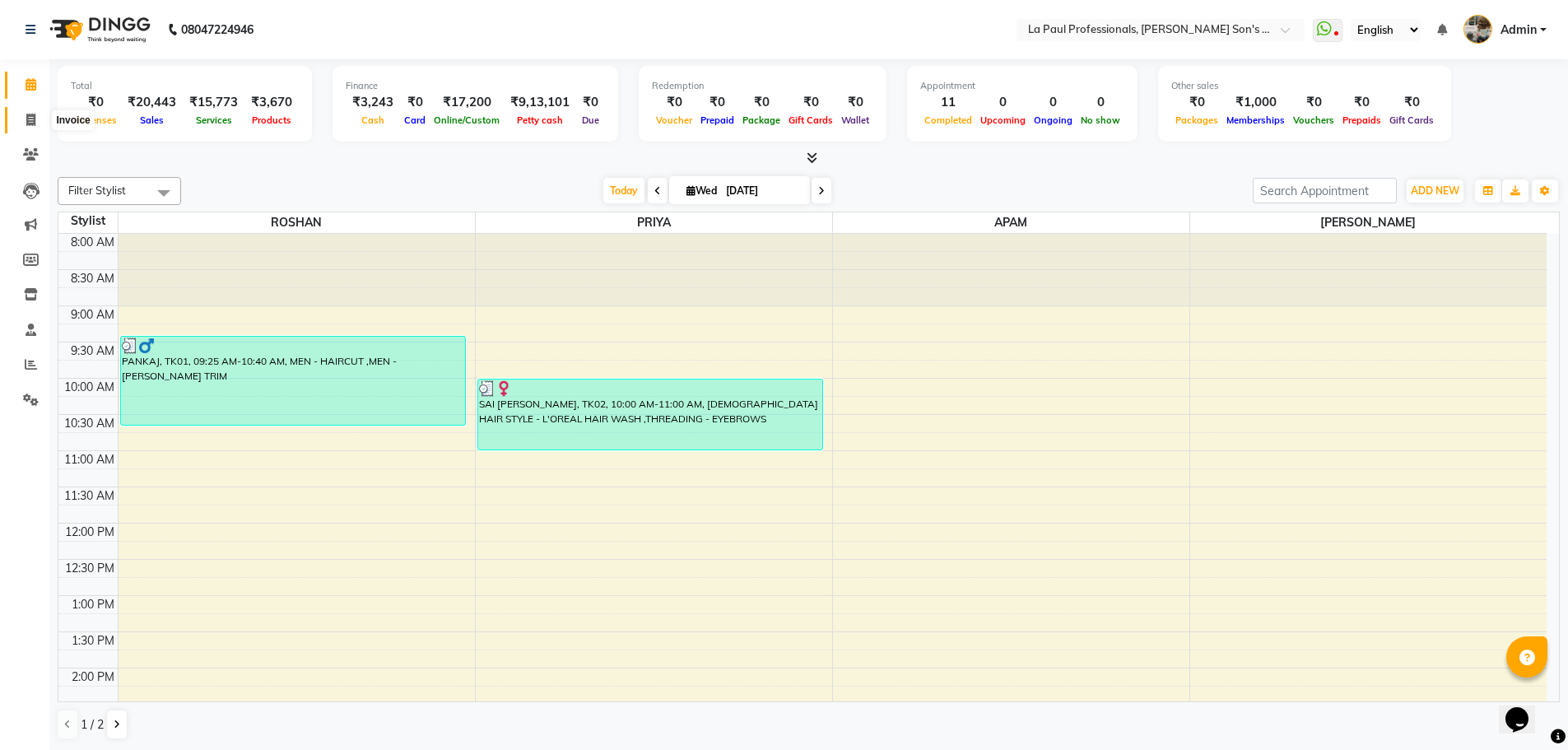
click at [32, 118] on icon at bounding box center [30, 119] width 9 height 12
select select "6271"
select select "service"
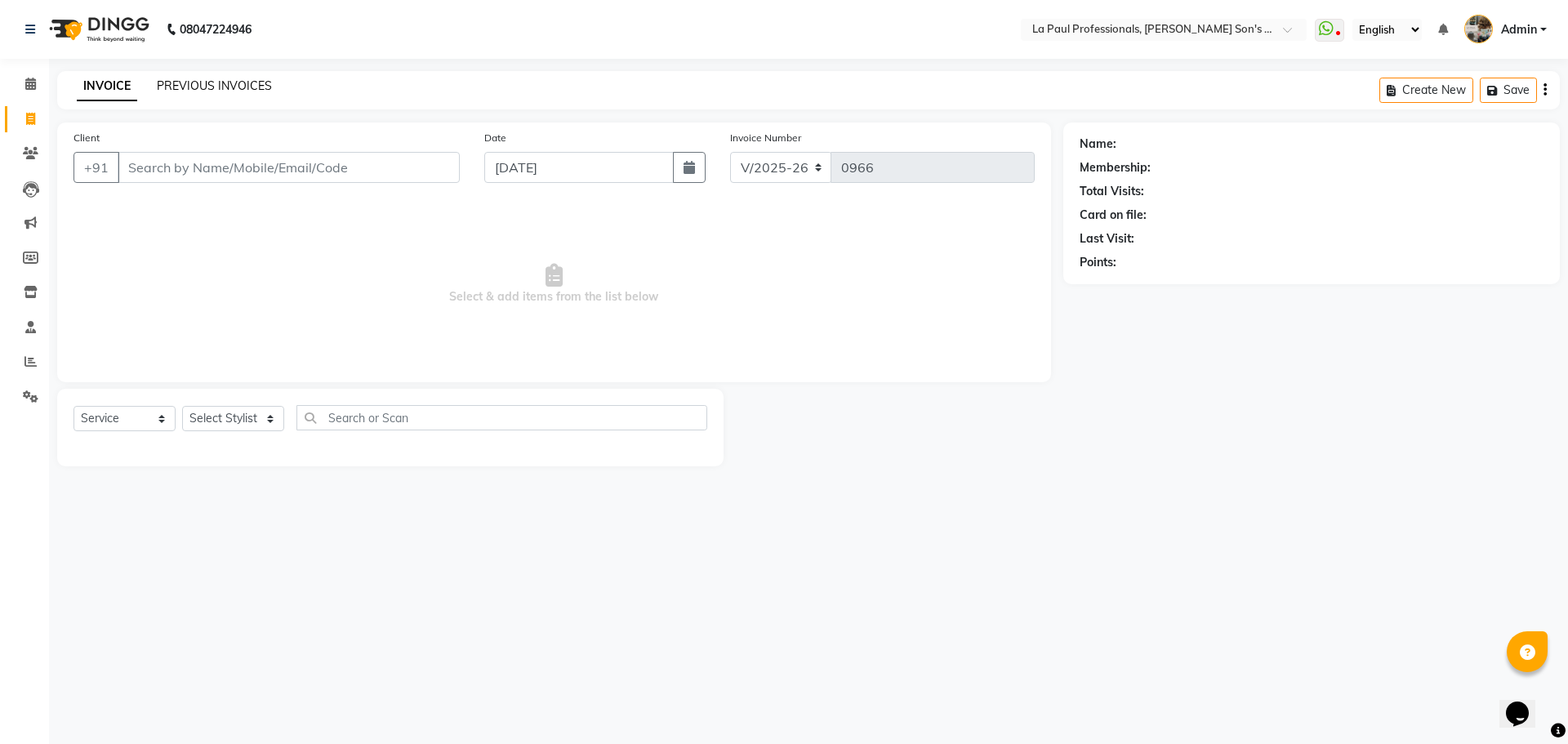
click at [197, 87] on link "PREVIOUS INVOICES" at bounding box center [214, 85] width 115 height 14
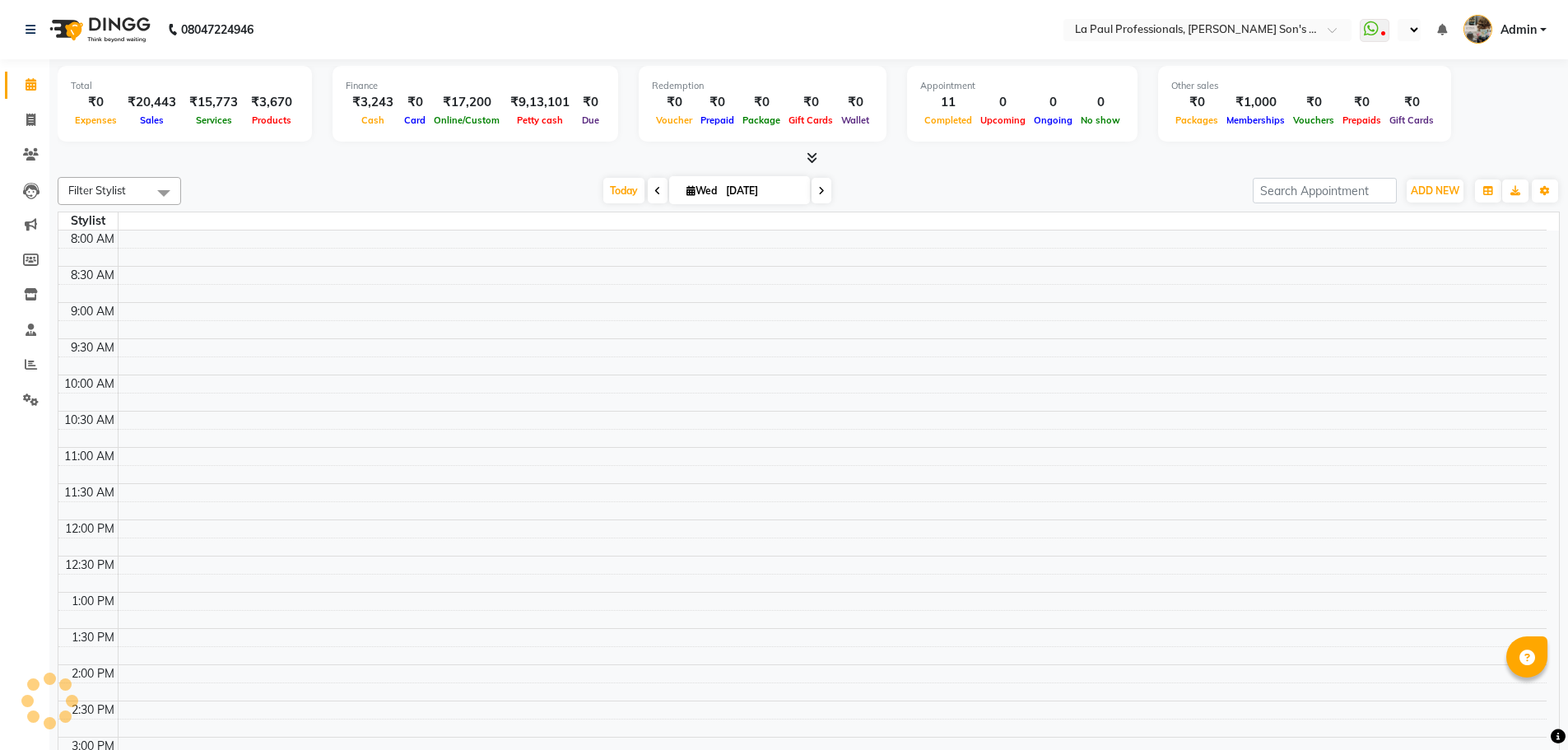
select select "en"
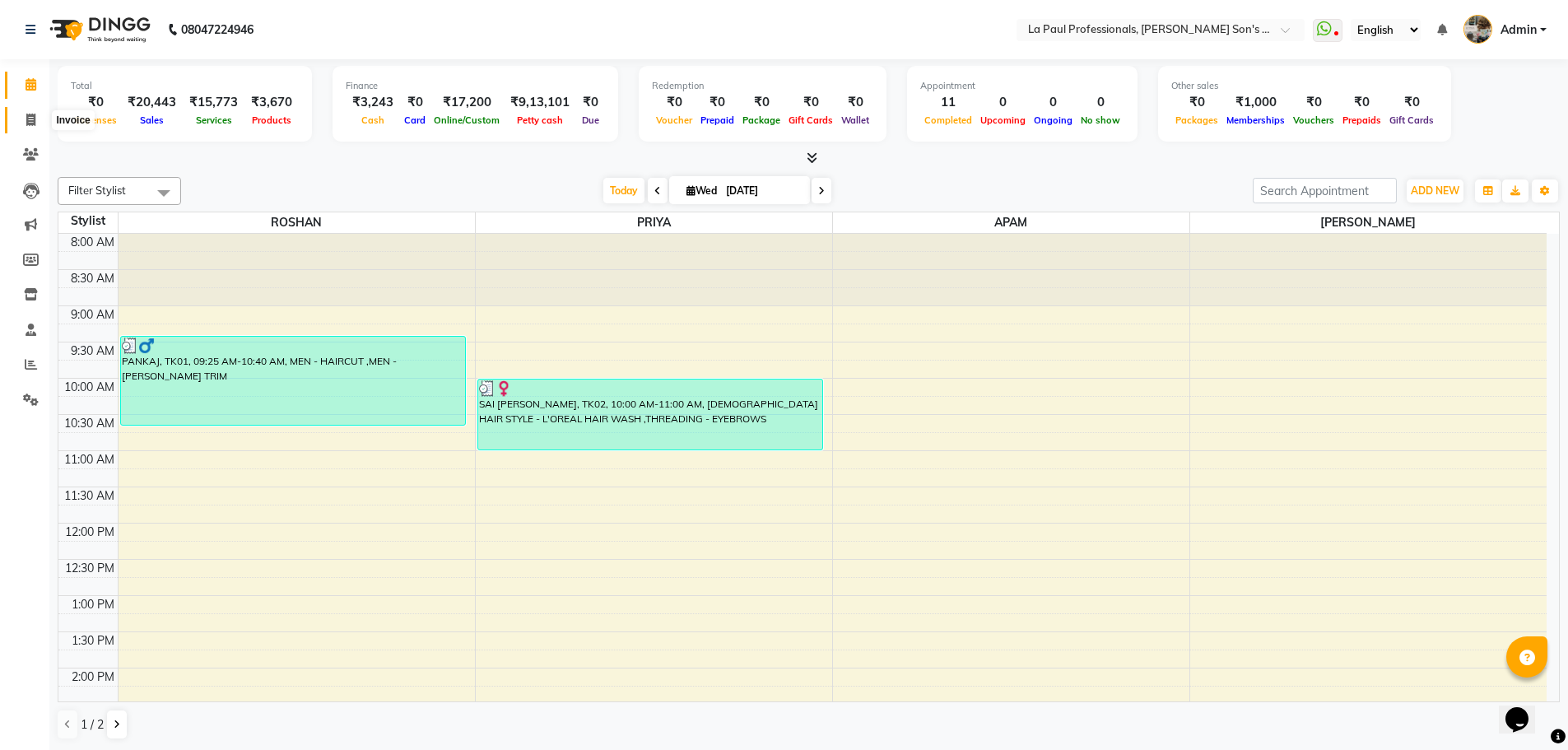
click at [28, 116] on icon at bounding box center [30, 119] width 9 height 12
select select "service"
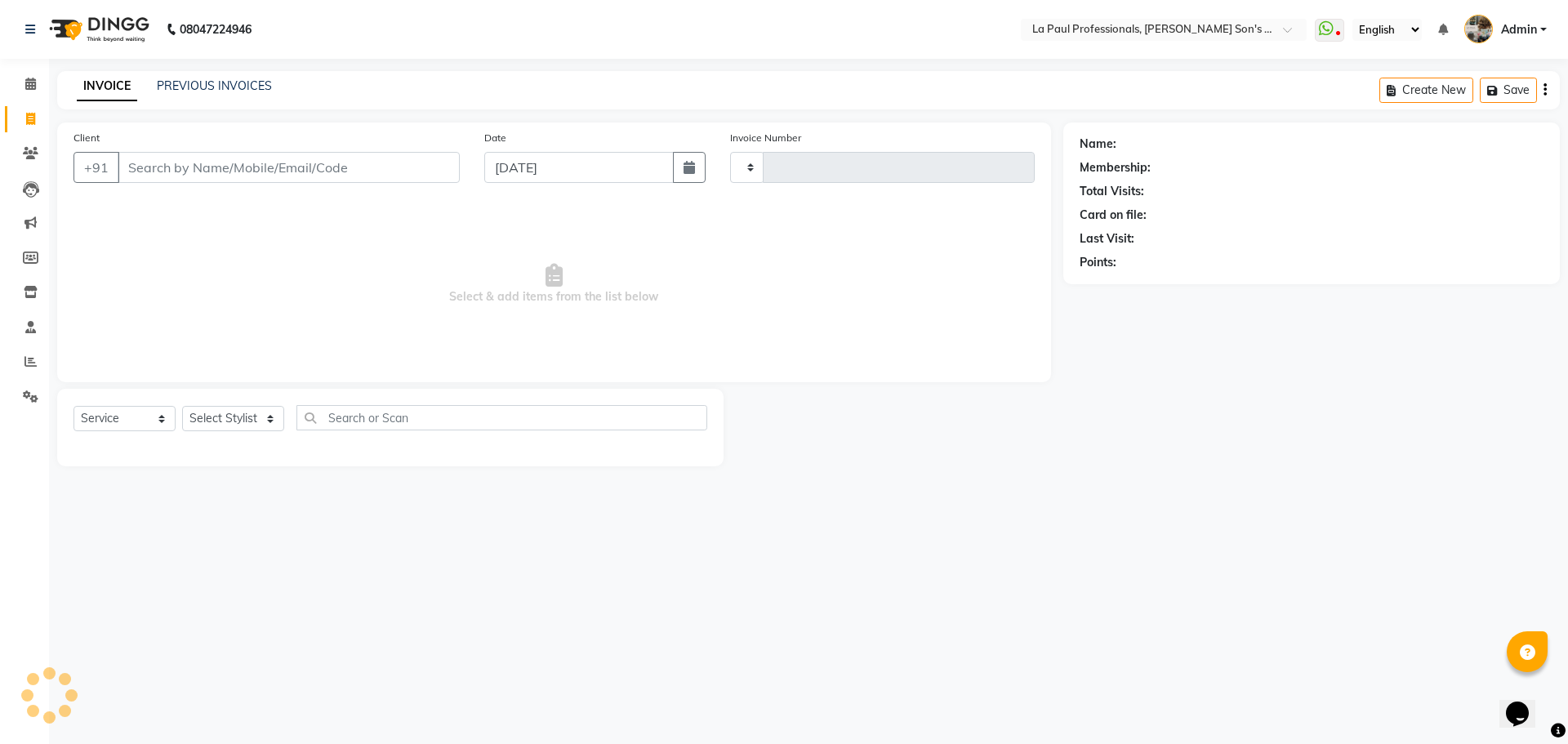
type input "0966"
select select "6271"
click at [222, 82] on link "PREVIOUS INVOICES" at bounding box center [214, 85] width 115 height 14
